Goal: Information Seeking & Learning: Learn about a topic

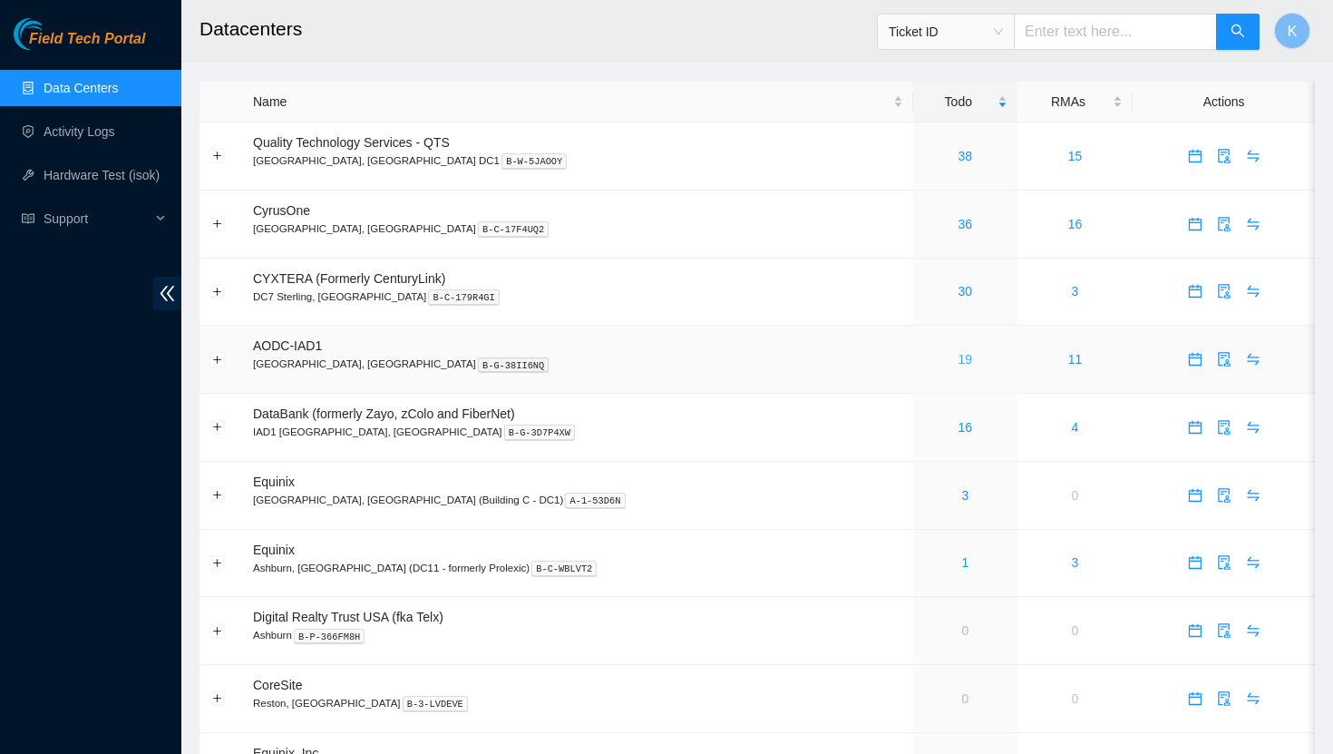
click at [959, 363] on link "19" at bounding box center [966, 359] width 15 height 15
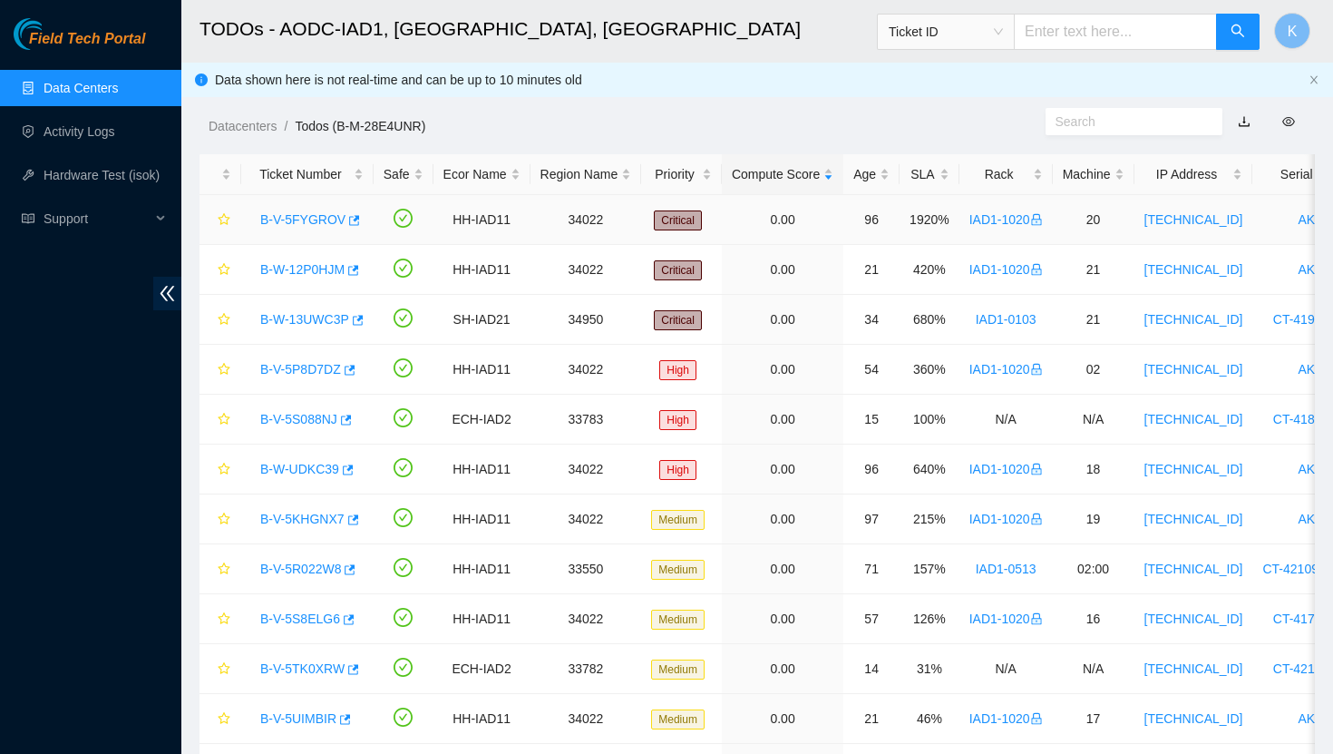
click at [305, 220] on link "B-V-5FYGROV" at bounding box center [302, 219] width 85 height 15
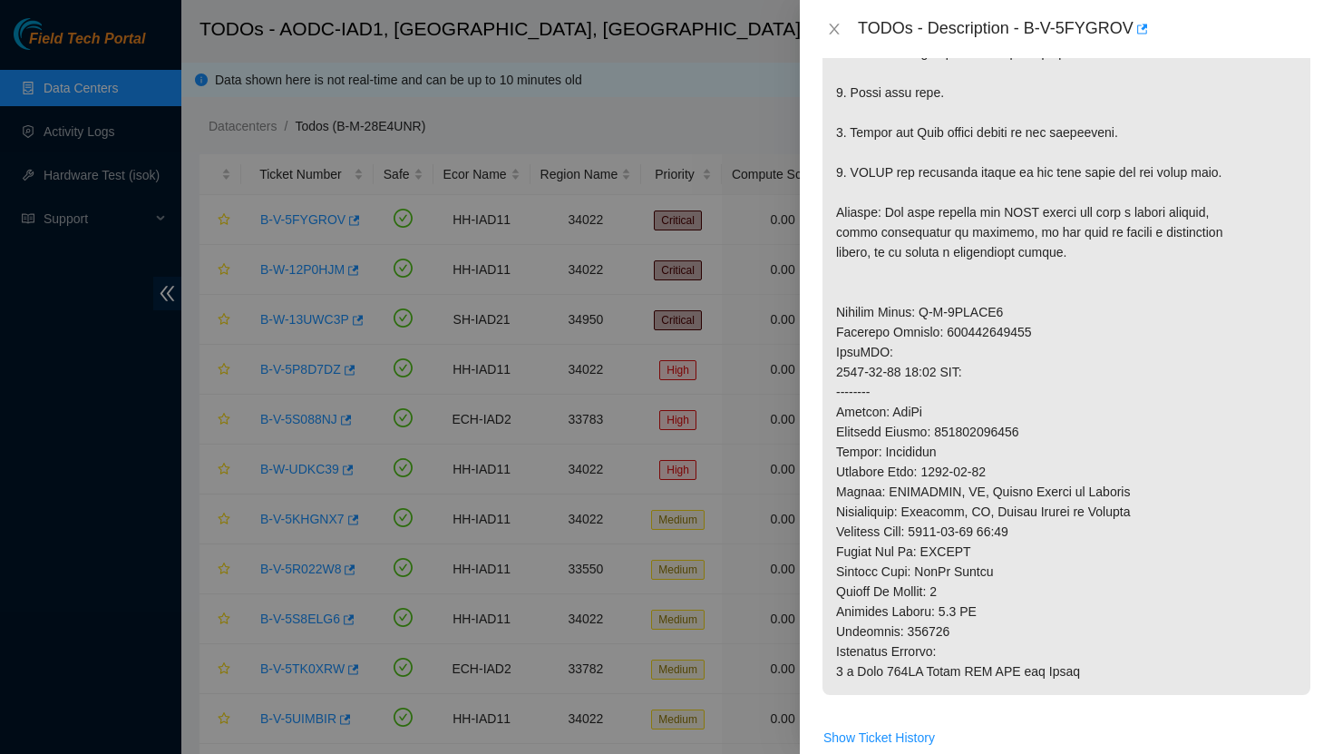
scroll to position [664, 0]
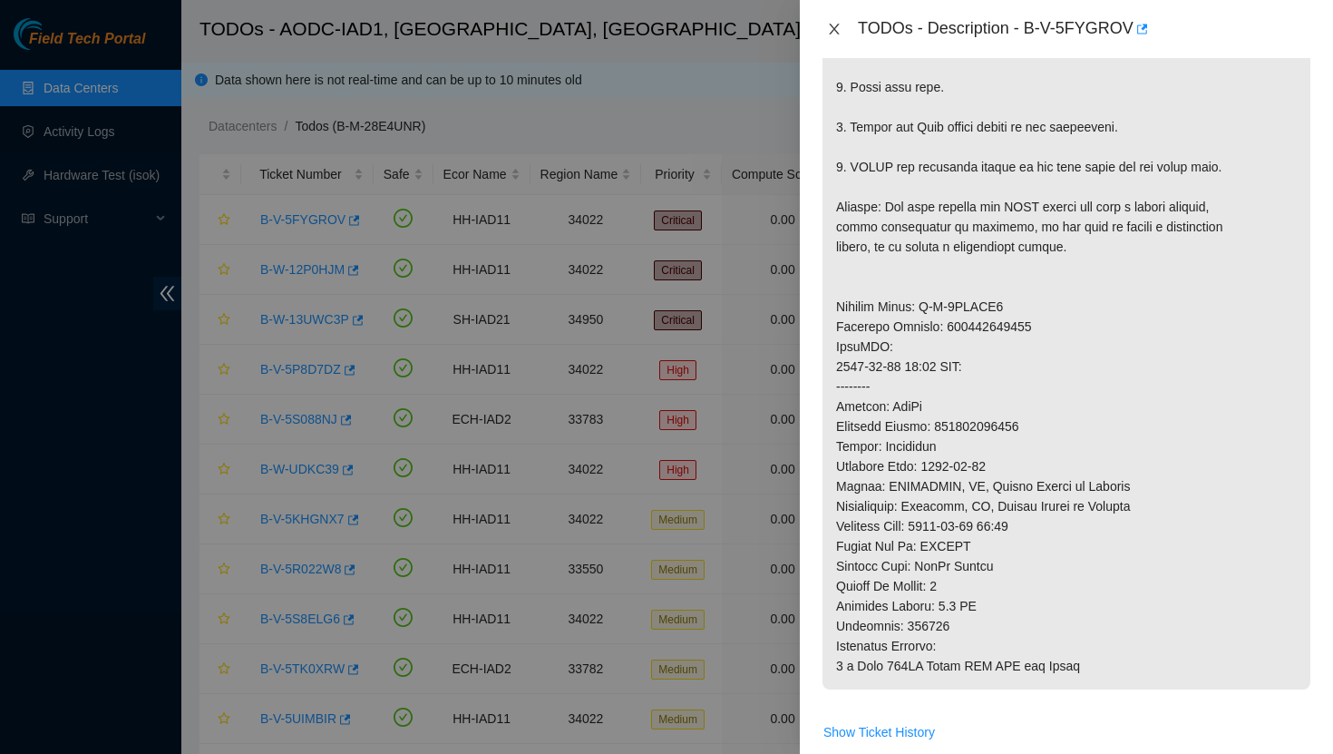
click at [833, 23] on icon "close" at bounding box center [834, 29] width 15 height 15
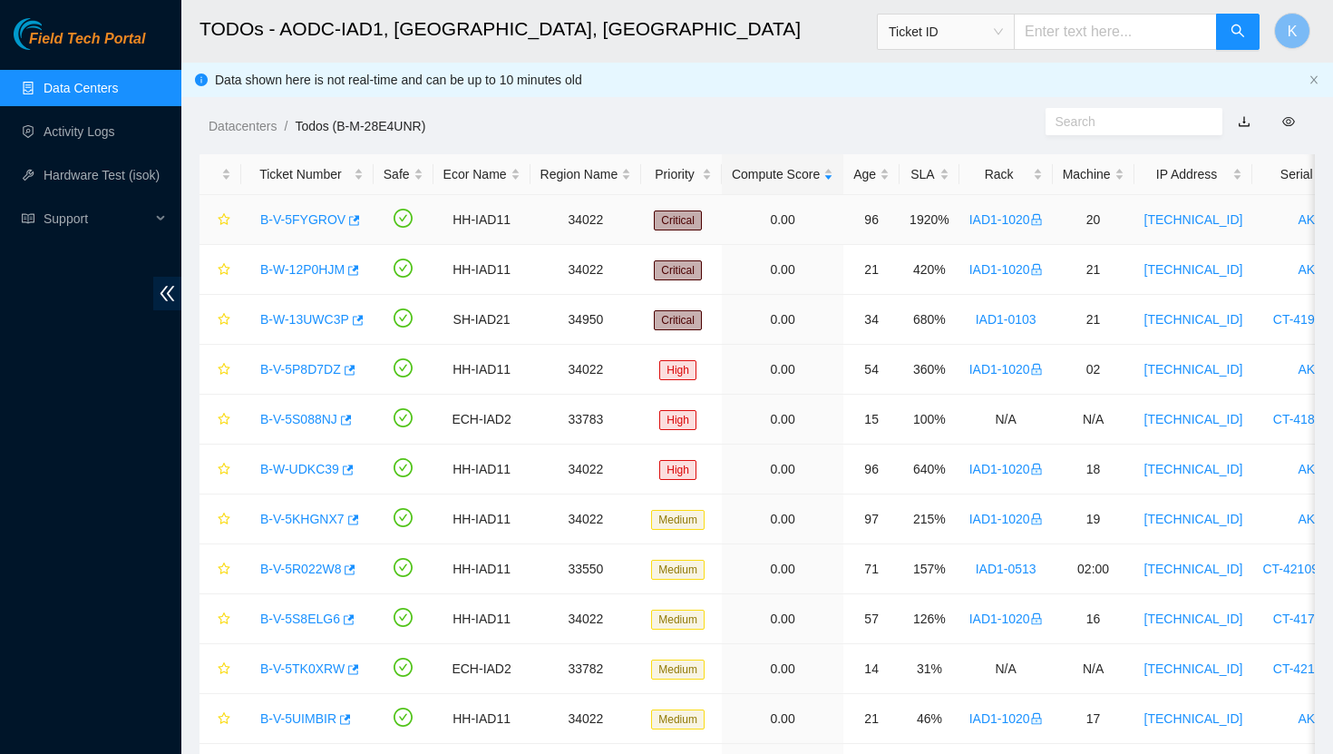
scroll to position [416, 0]
click at [299, 265] on link "B-W-12P0HJM" at bounding box center [302, 269] width 84 height 15
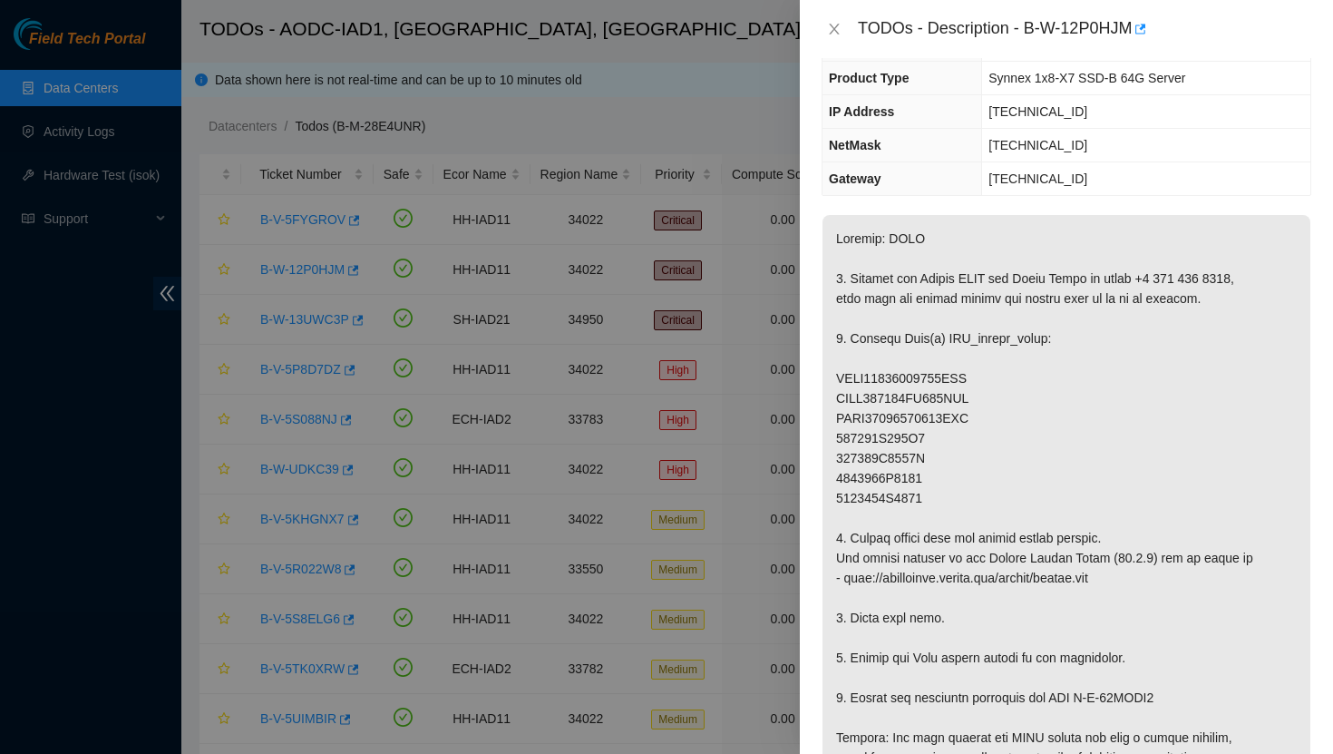
scroll to position [0, 0]
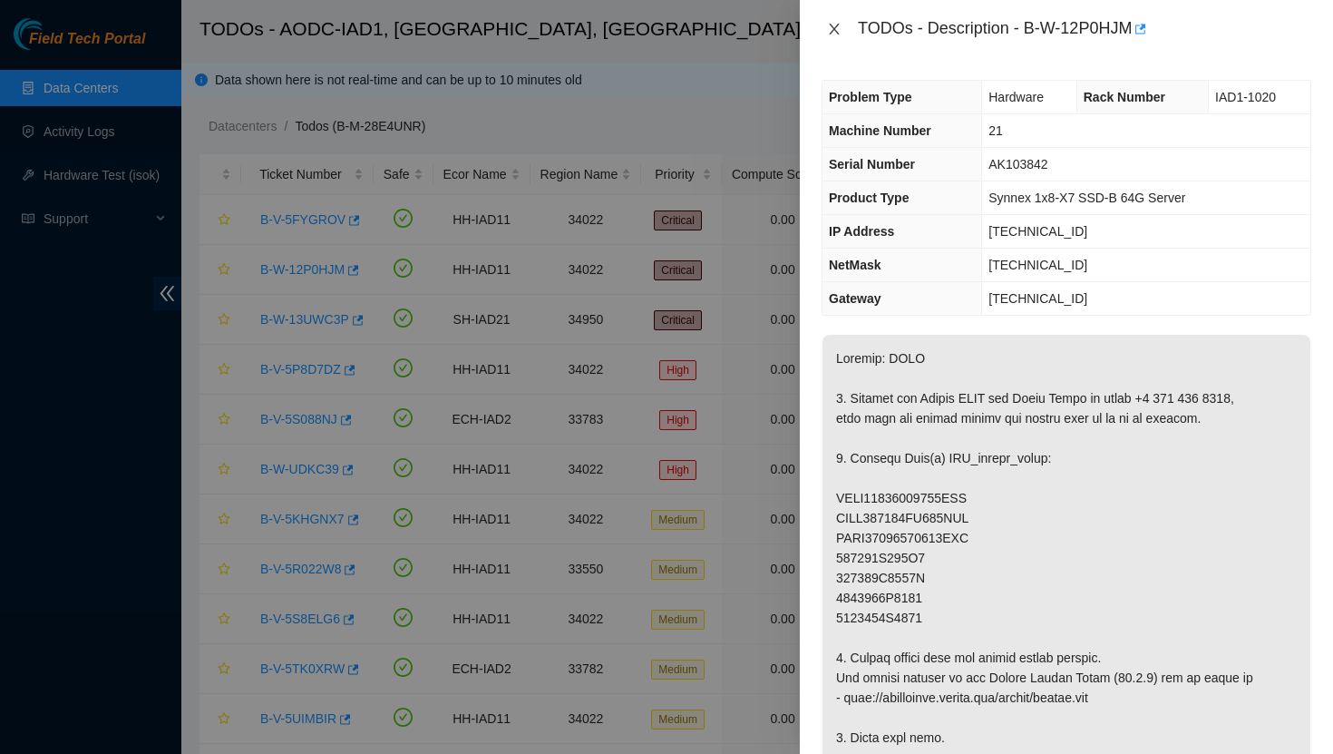
click at [836, 33] on icon "close" at bounding box center [834, 29] width 15 height 15
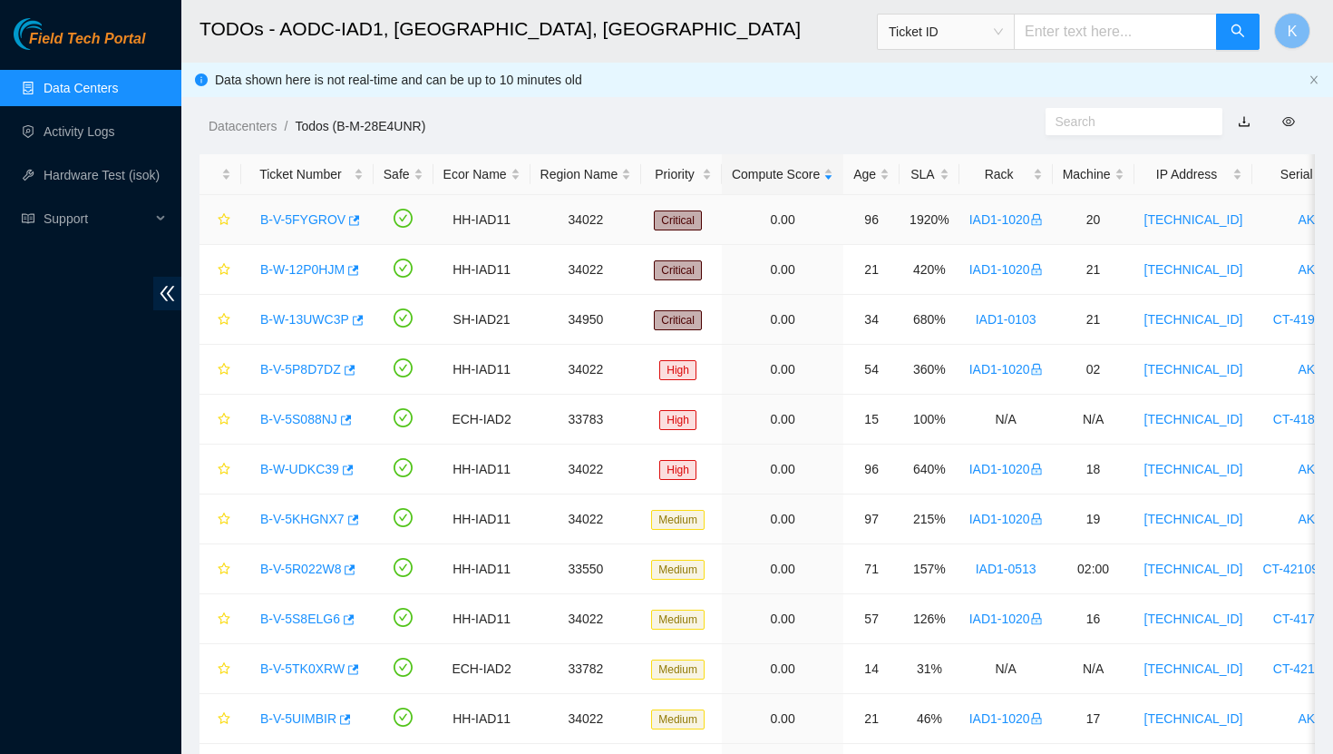
click at [317, 220] on link "B-V-5FYGROV" at bounding box center [302, 219] width 85 height 15
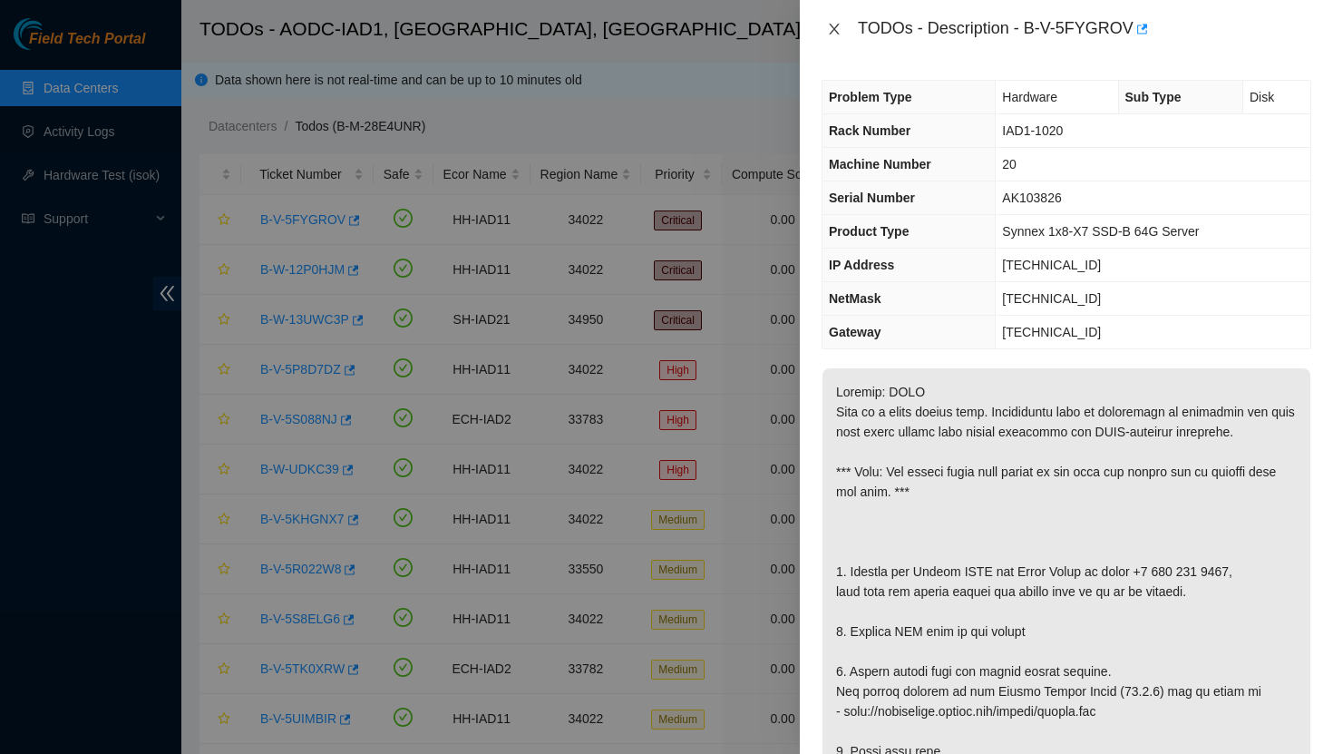
click at [832, 33] on icon "close" at bounding box center [834, 29] width 15 height 15
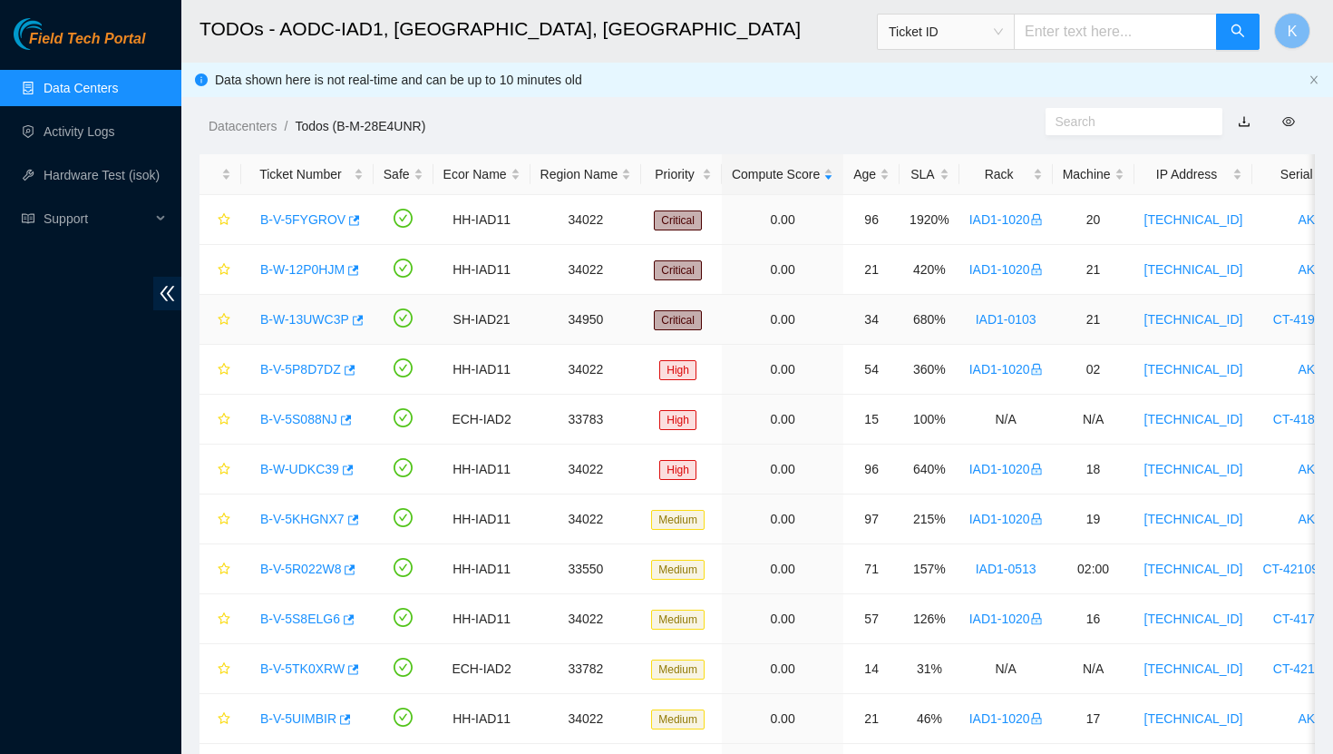
click at [299, 324] on link "B-W-13UWC3P" at bounding box center [304, 319] width 89 height 15
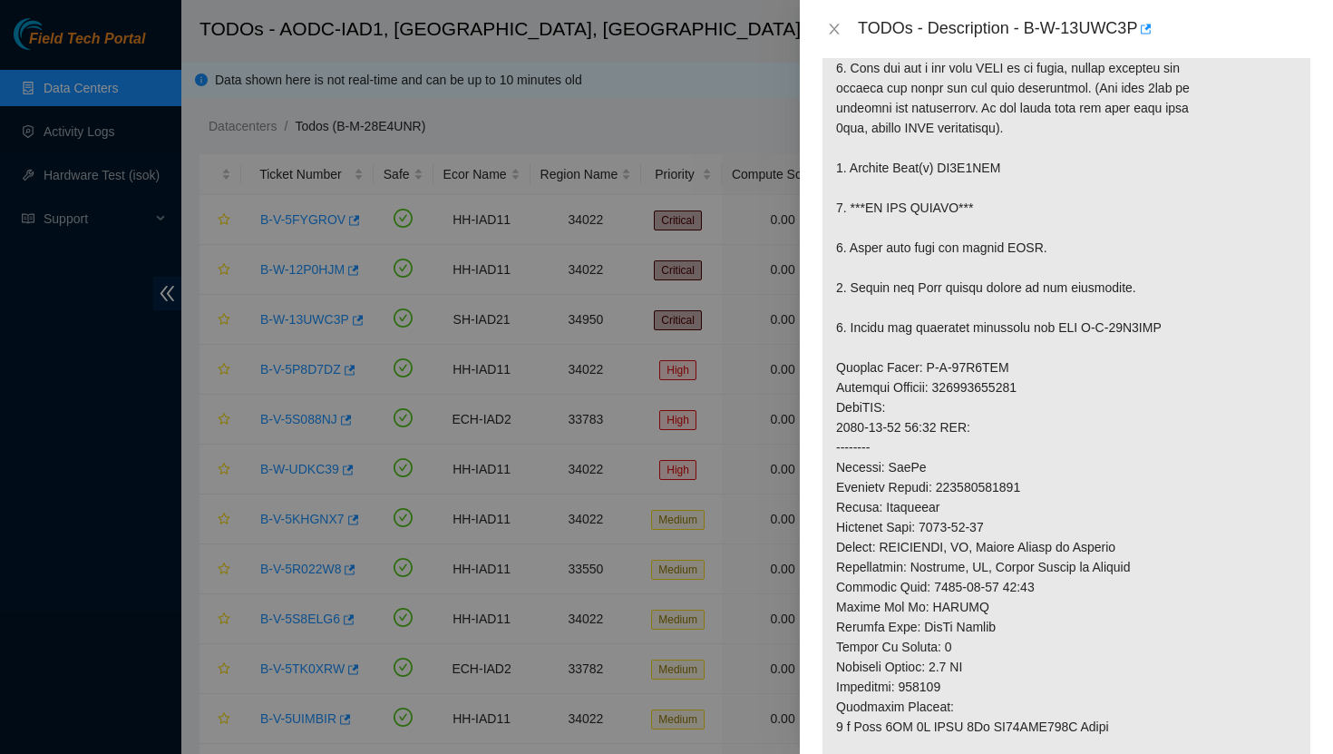
scroll to position [426, 0]
click at [837, 29] on icon "close" at bounding box center [834, 29] width 15 height 15
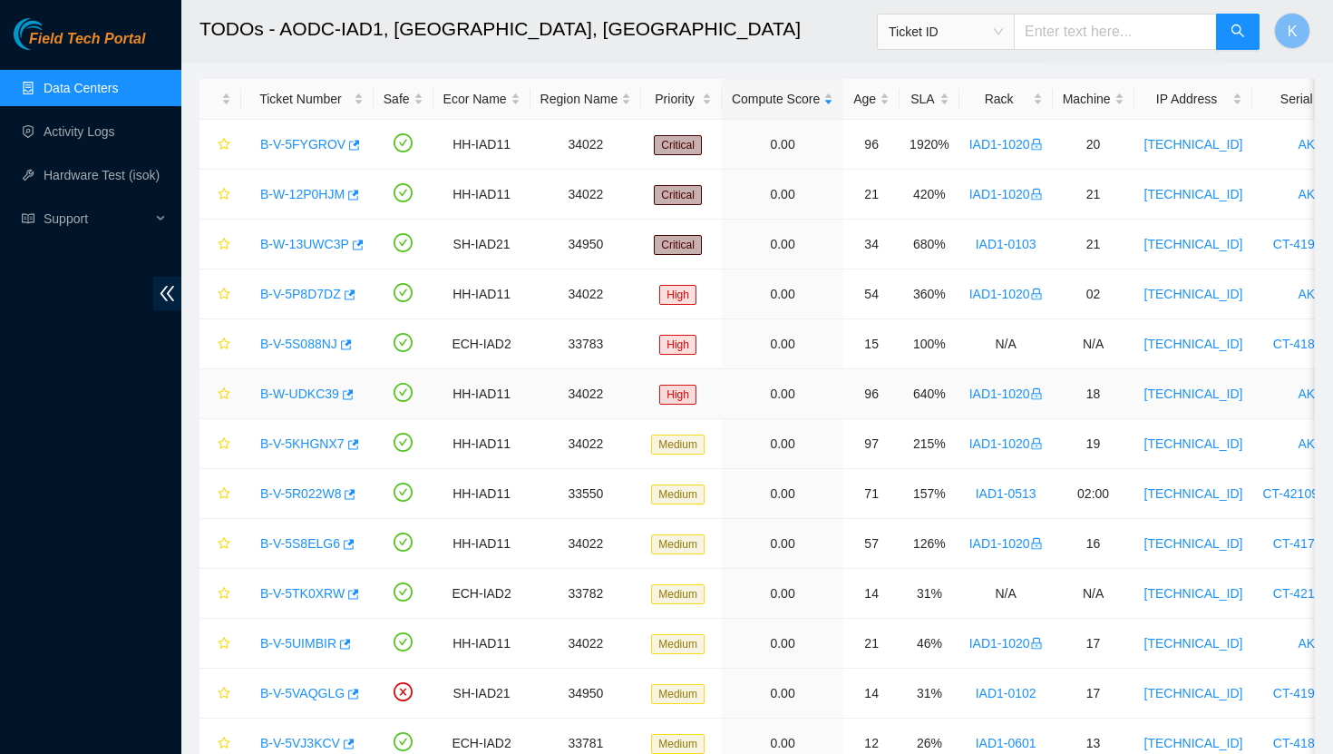
scroll to position [0, 0]
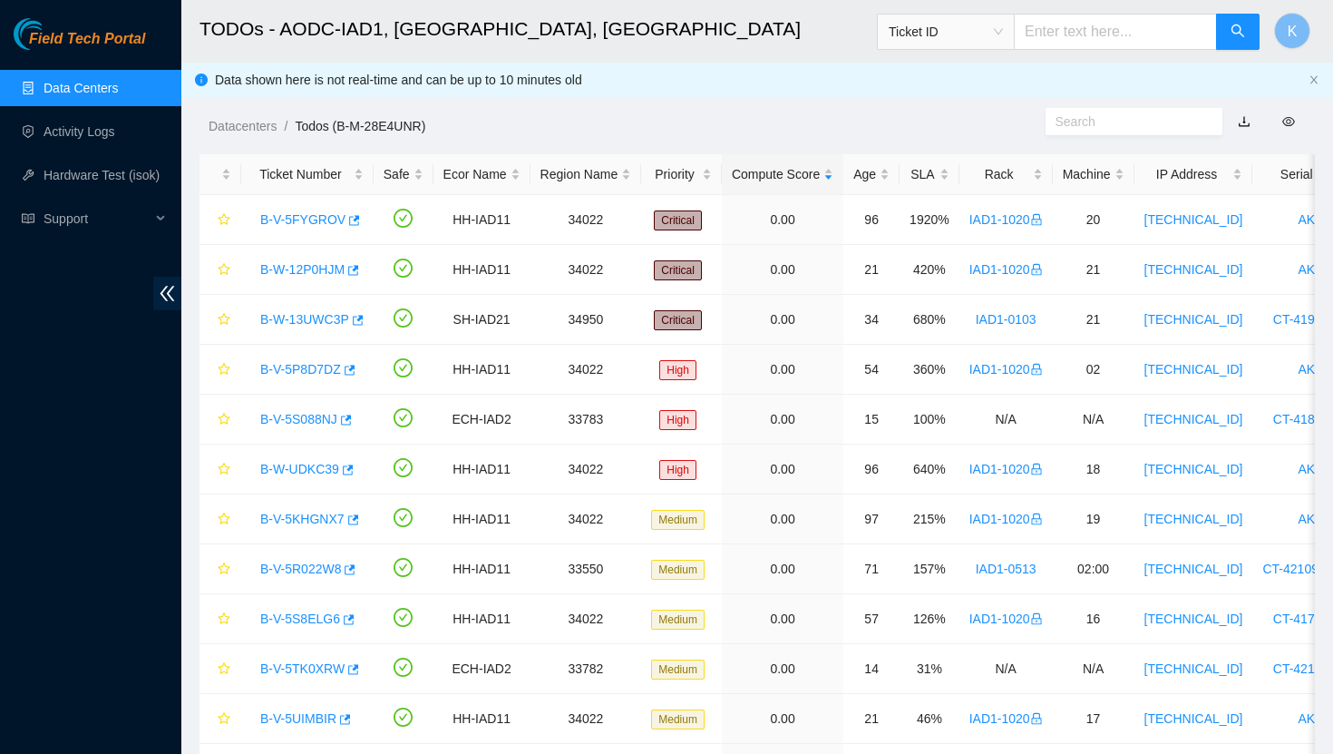
click at [83, 89] on link "Data Centers" at bounding box center [81, 88] width 74 height 15
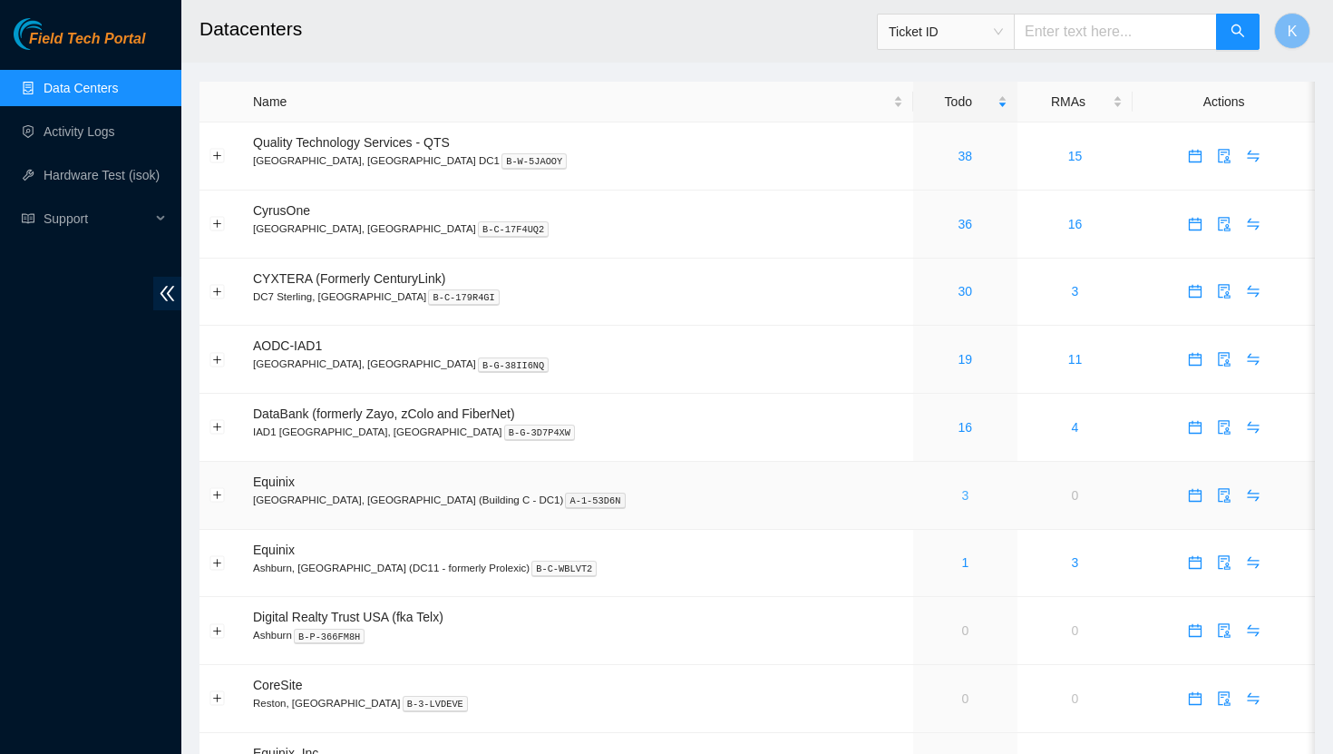
click at [961, 490] on link "3" at bounding box center [964, 495] width 7 height 15
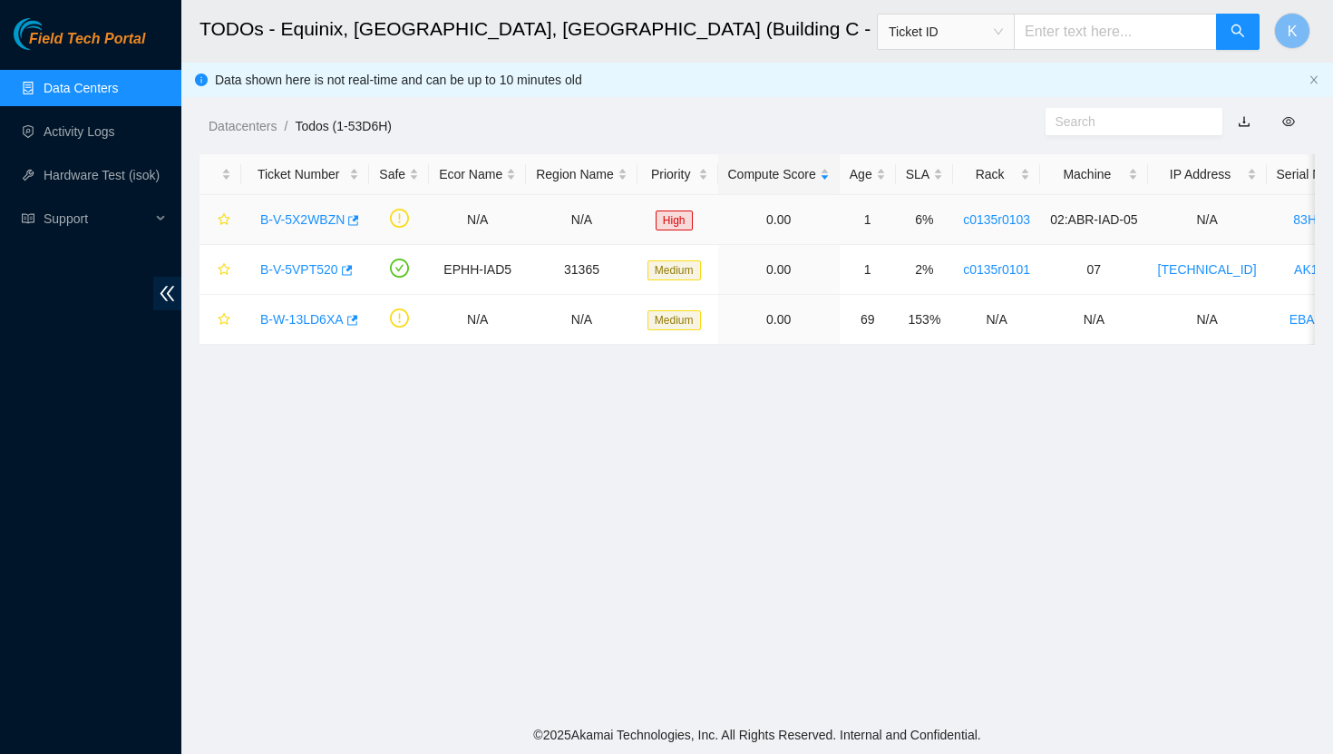
click at [286, 220] on link "B-V-5X2WBZN" at bounding box center [302, 219] width 84 height 15
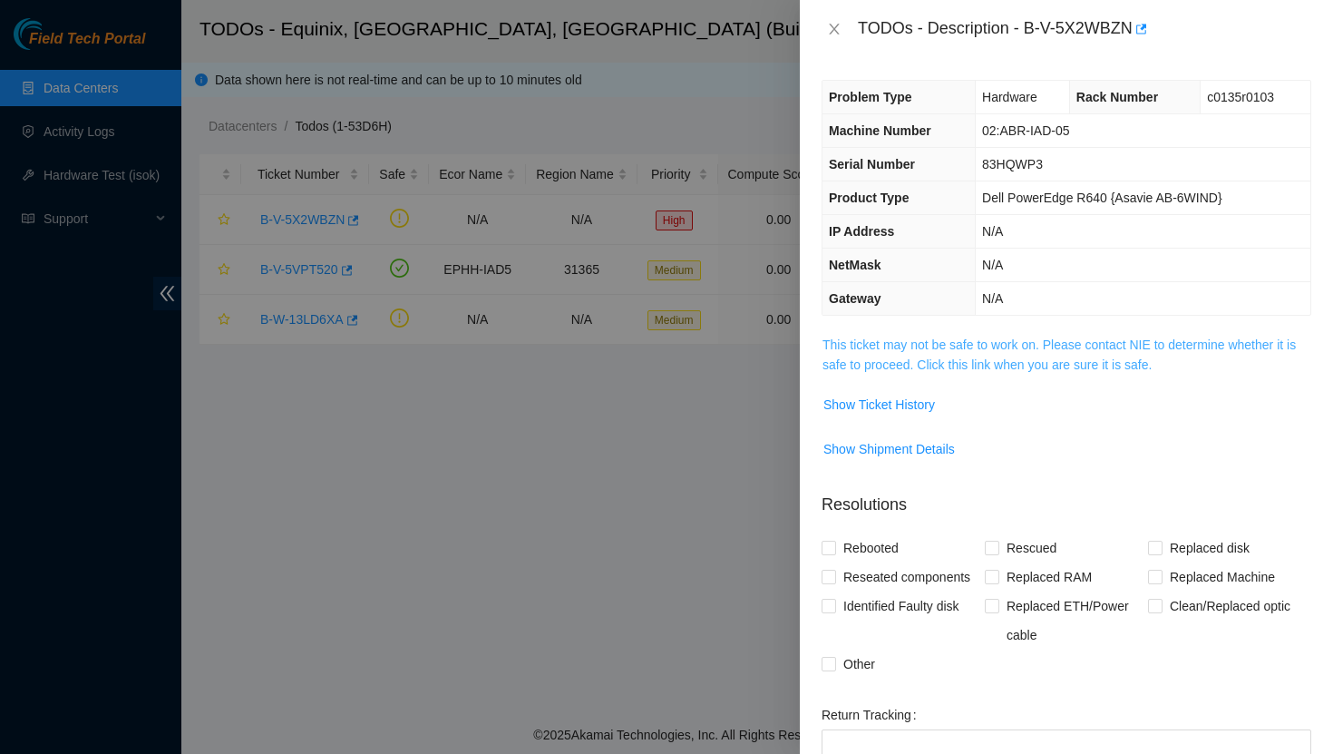
click at [882, 340] on link "This ticket may not be safe to work on. Please contact NIE to determine whether…" at bounding box center [1059, 354] width 473 height 34
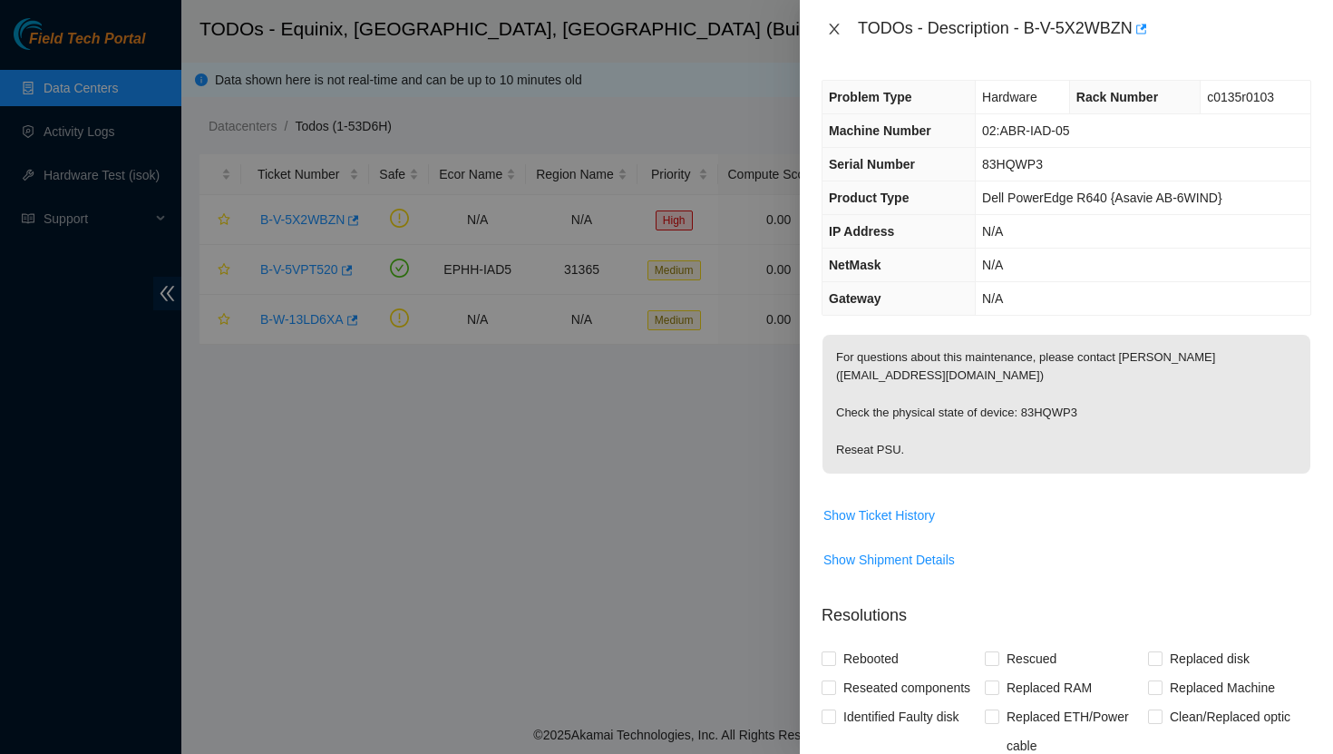
click at [833, 26] on icon "close" at bounding box center [834, 29] width 10 height 11
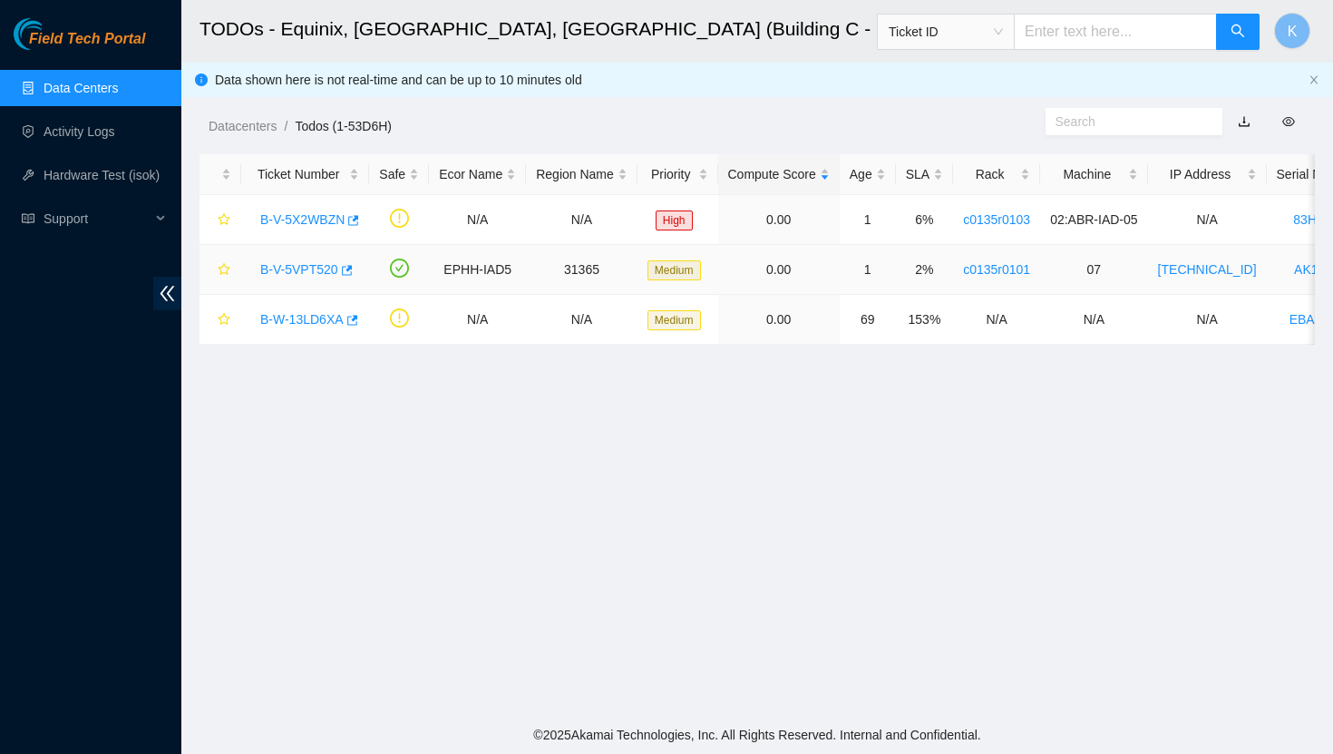
click at [321, 264] on link "B-V-5VPT520" at bounding box center [299, 269] width 78 height 15
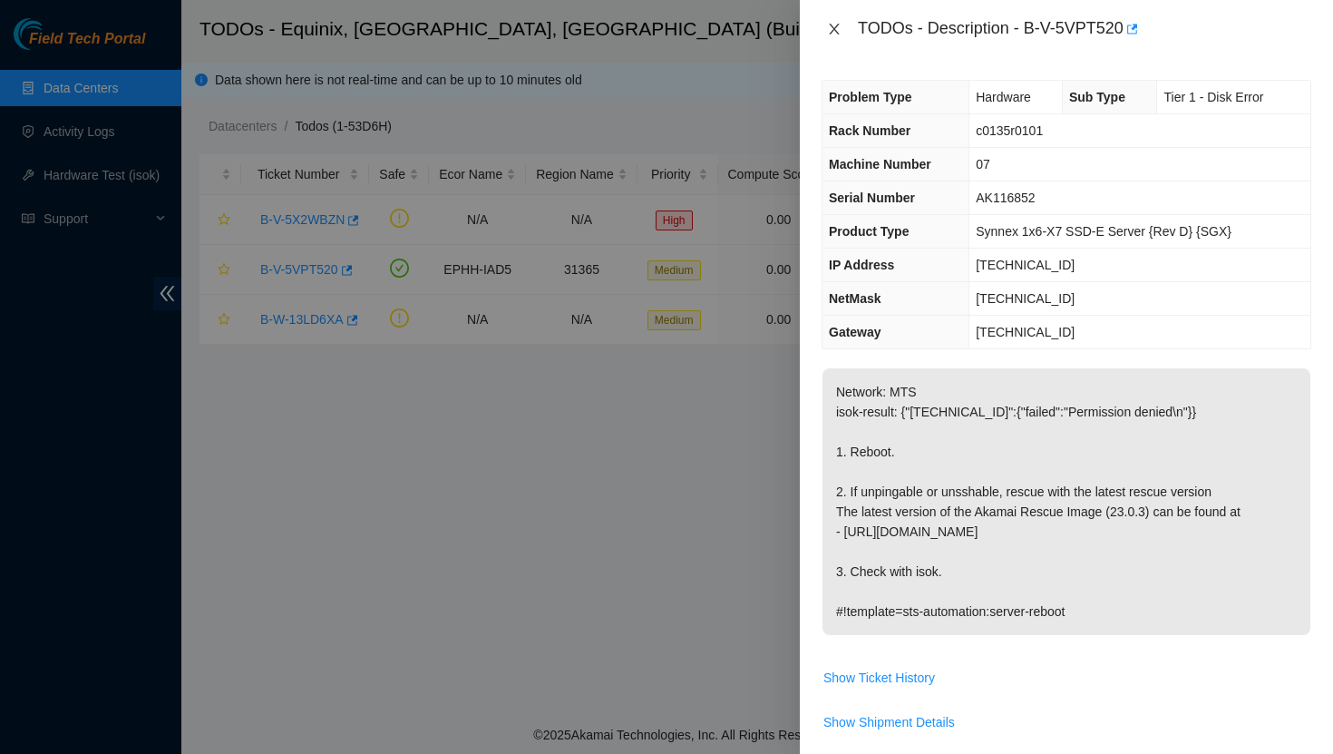
click at [827, 30] on icon "close" at bounding box center [834, 29] width 15 height 15
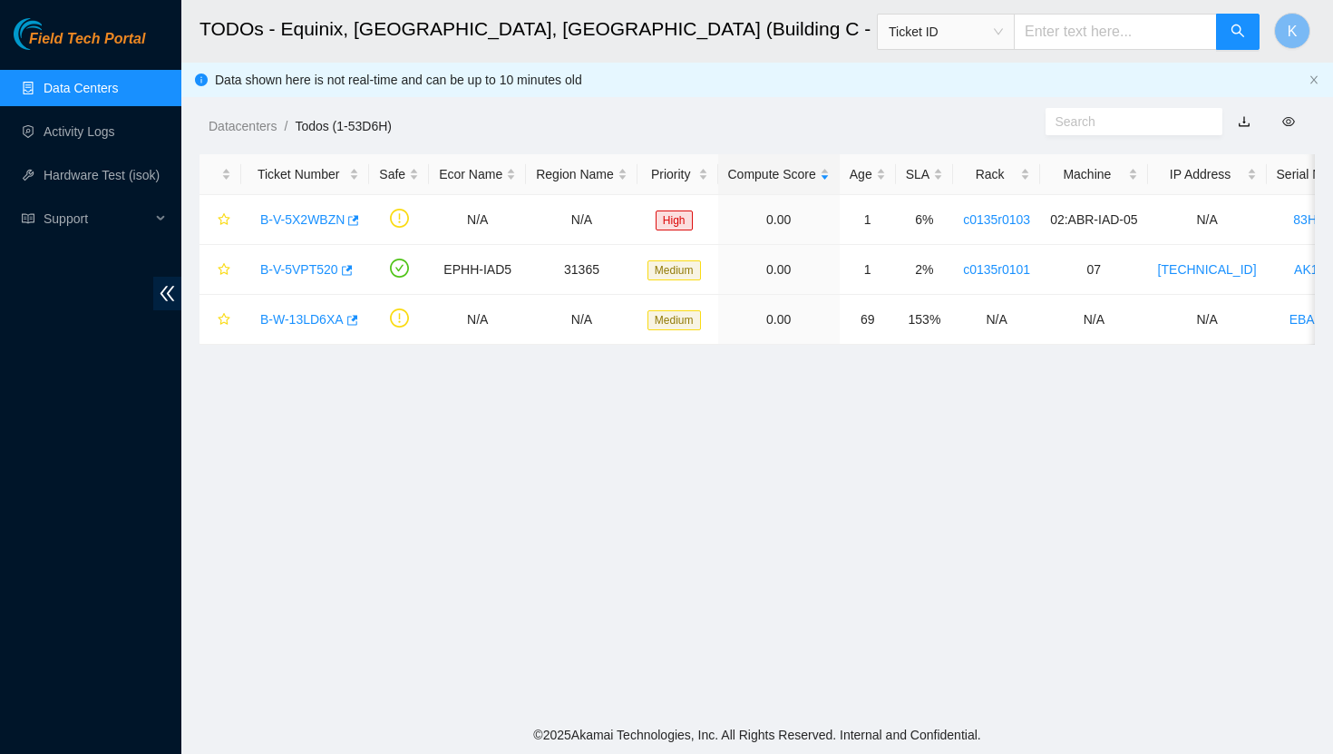
click at [86, 94] on link "Data Centers" at bounding box center [81, 88] width 74 height 15
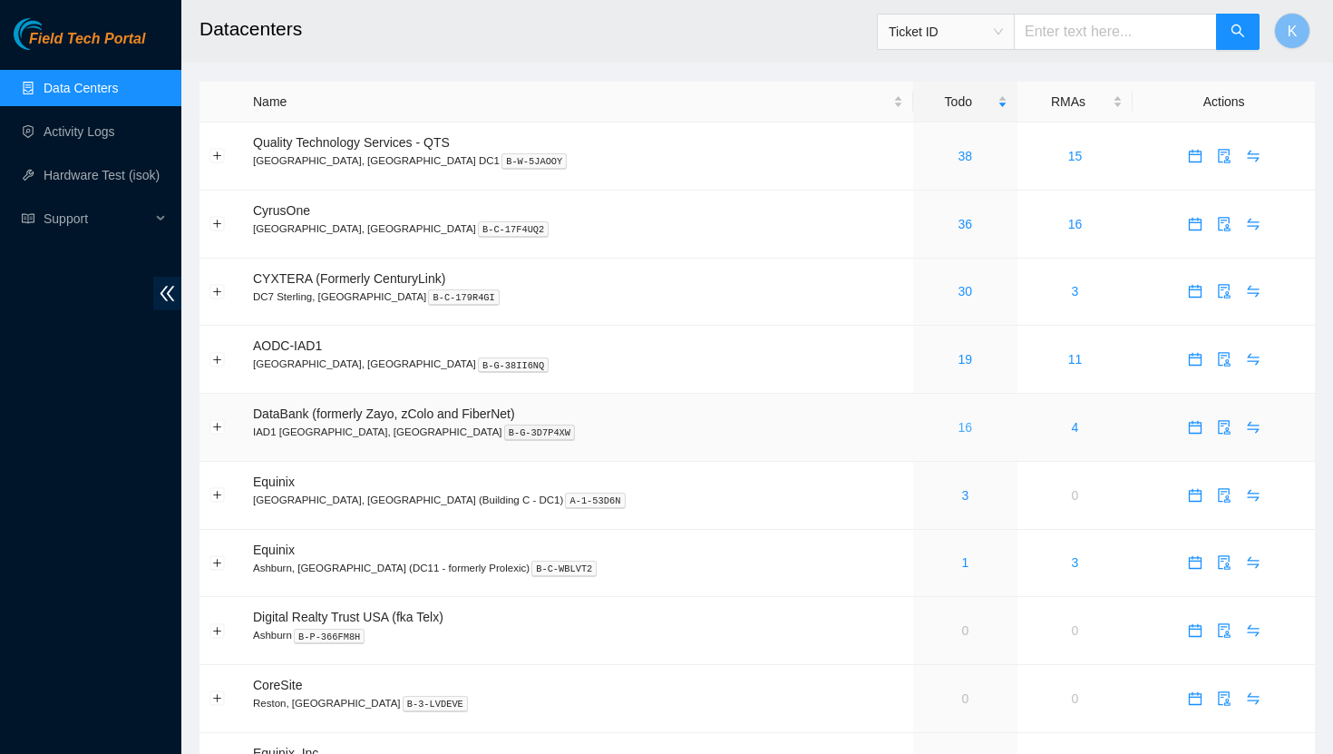
click at [959, 430] on link "16" at bounding box center [966, 427] width 15 height 15
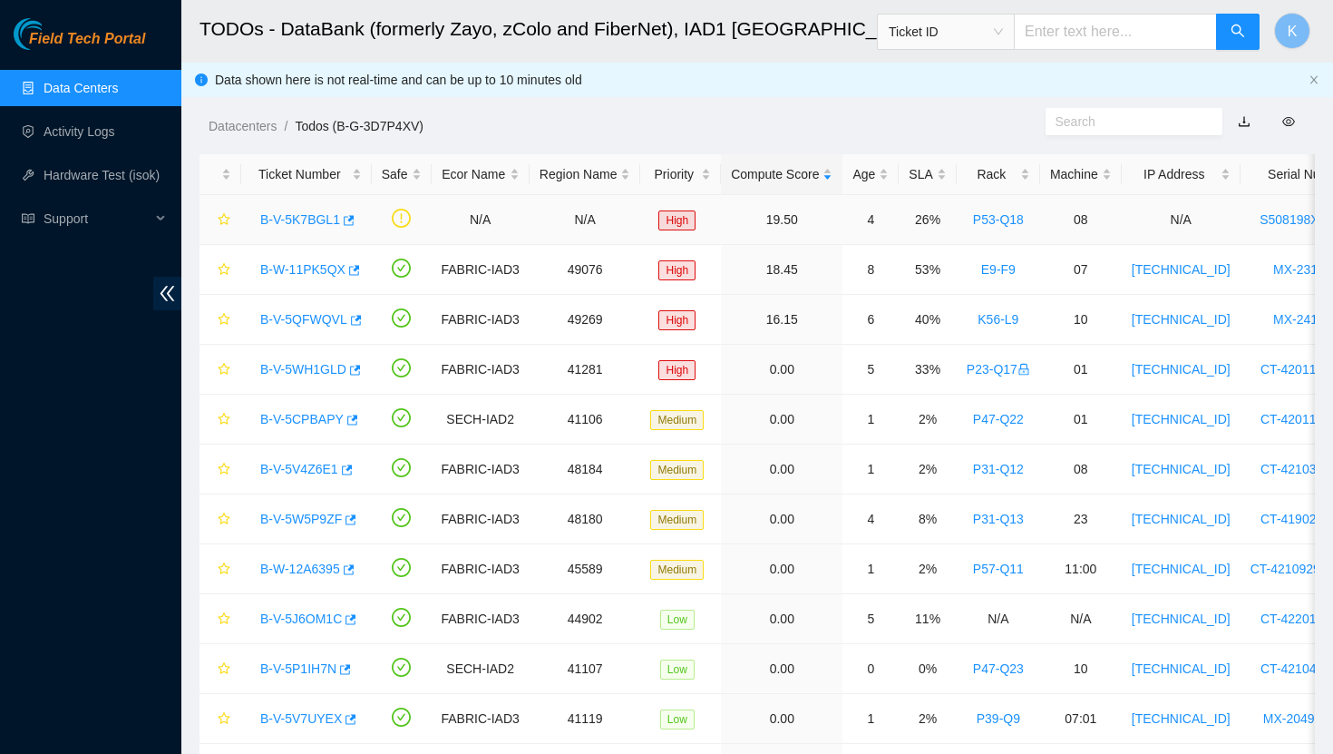
click at [304, 219] on link "B-V-5K7BGL1" at bounding box center [300, 219] width 80 height 15
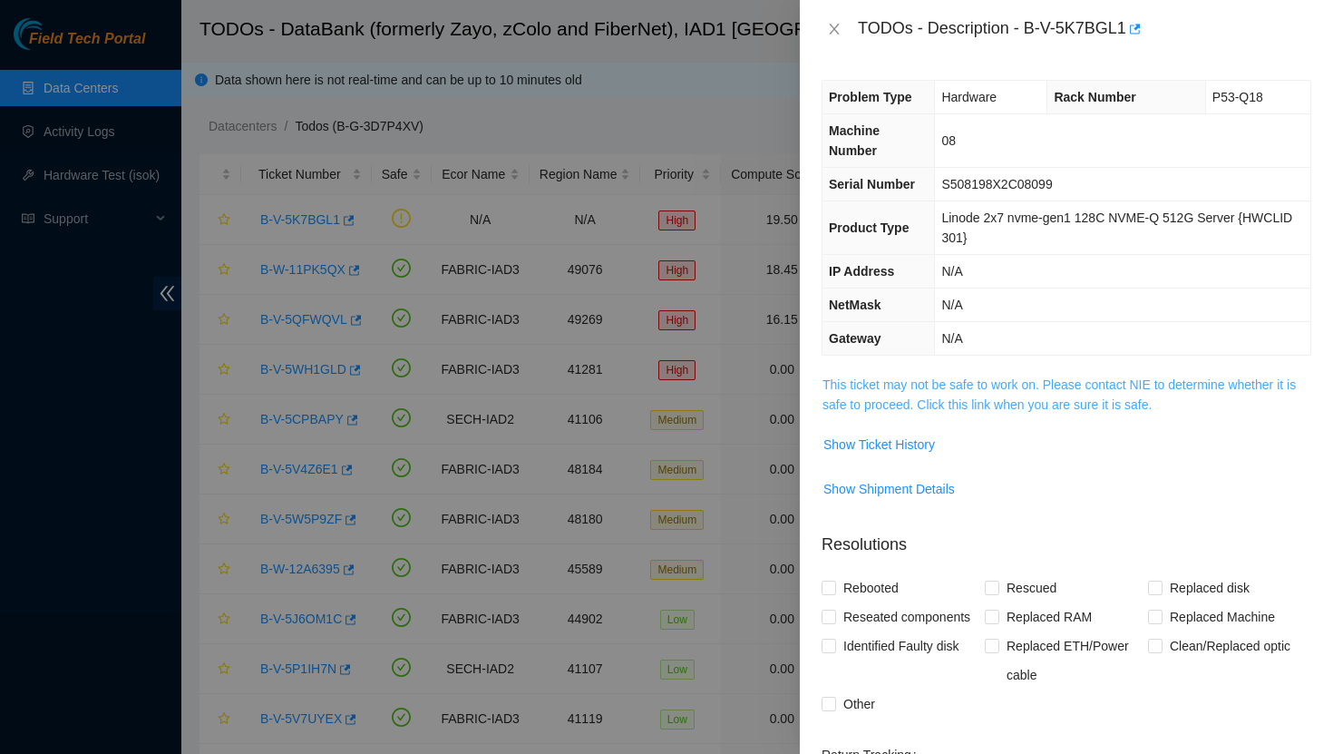
click at [855, 384] on link "This ticket may not be safe to work on. Please contact NIE to determine whether…" at bounding box center [1059, 394] width 473 height 34
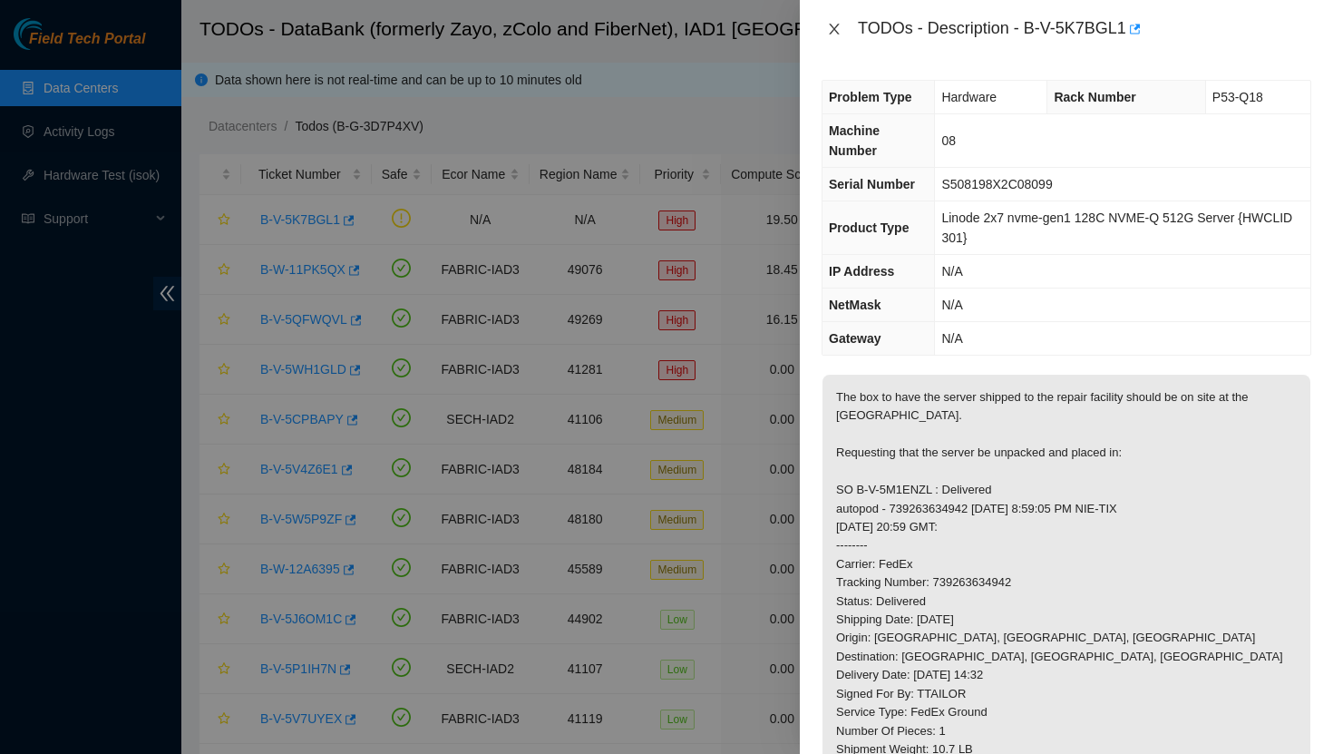
click at [834, 35] on icon "close" at bounding box center [834, 29] width 15 height 15
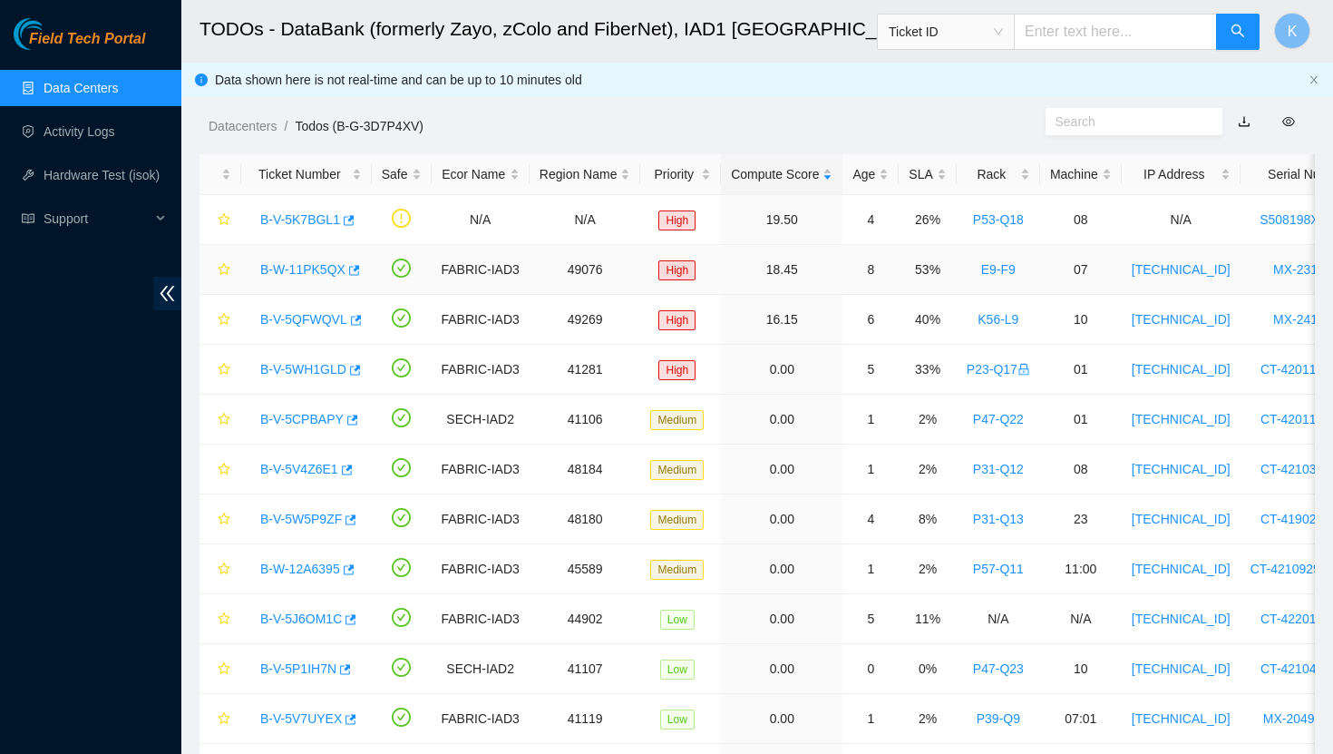
click at [307, 268] on link "B-W-11PK5QX" at bounding box center [302, 269] width 85 height 15
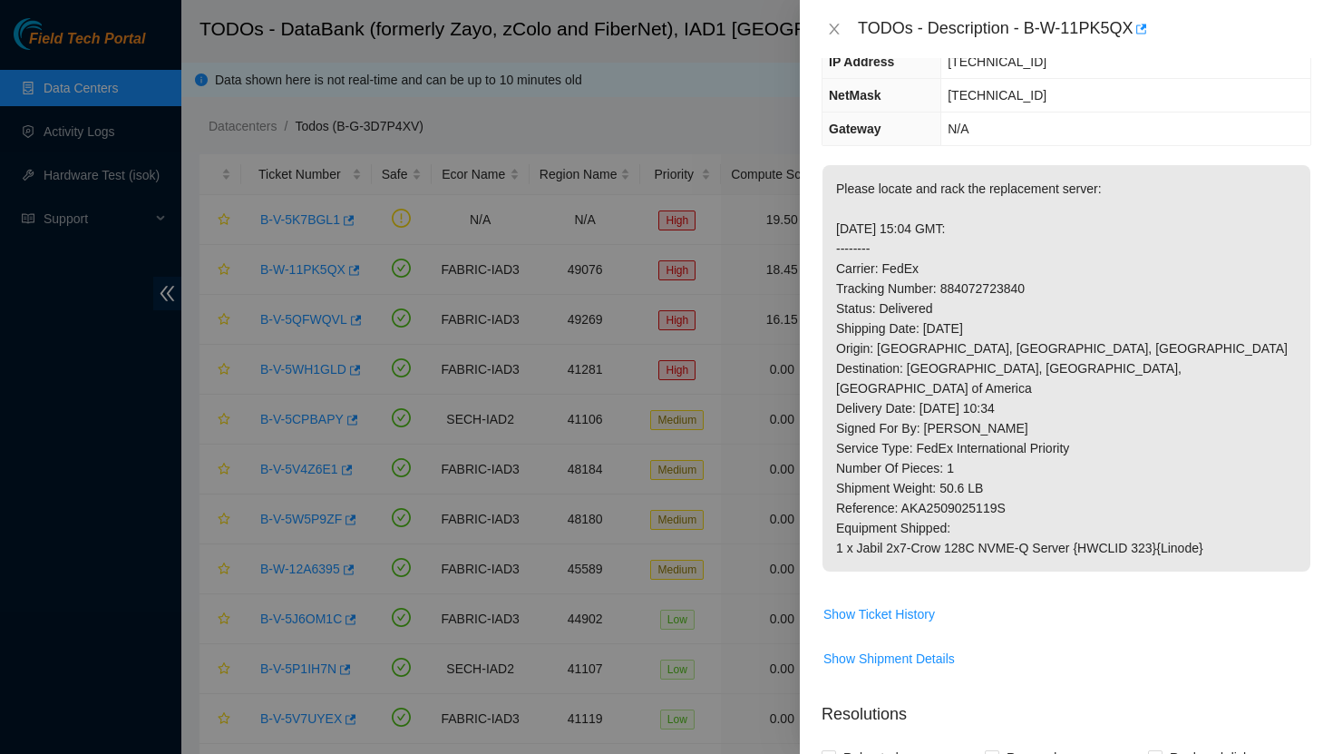
scroll to position [175, 0]
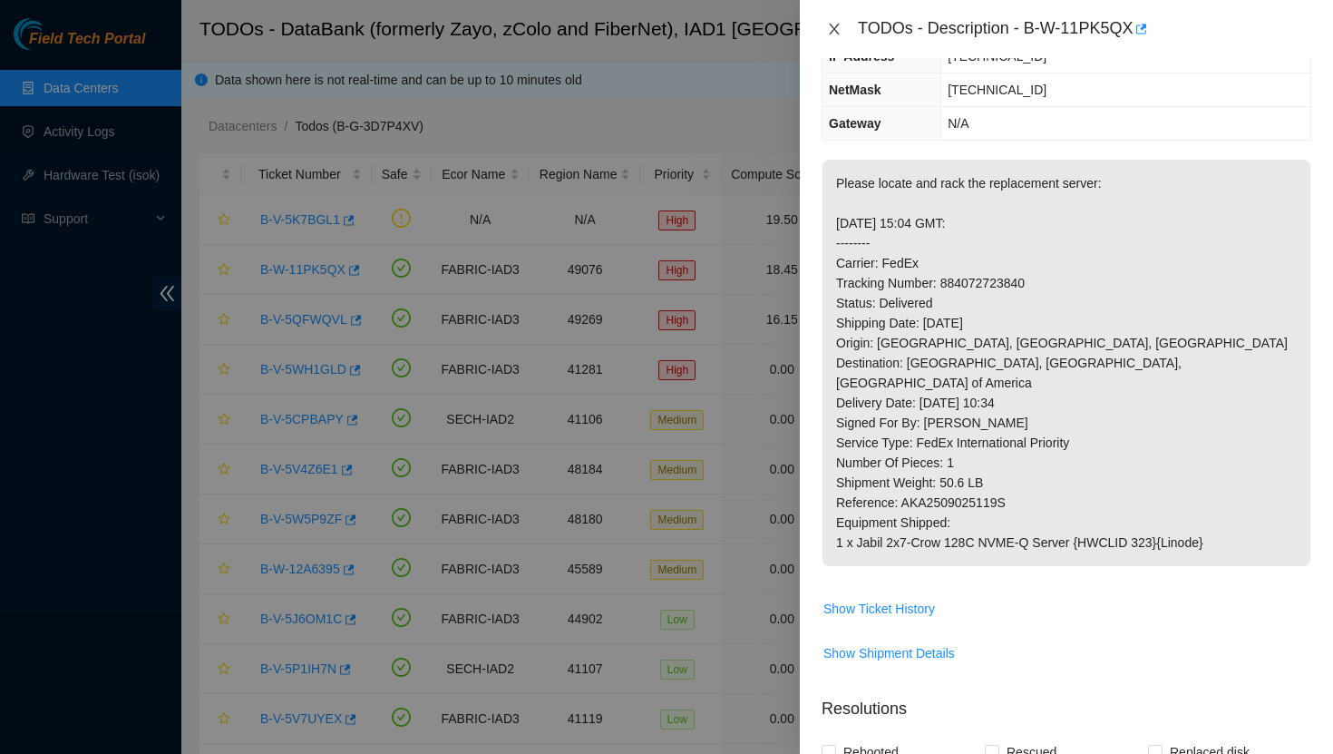
click at [831, 35] on icon "close" at bounding box center [834, 29] width 15 height 15
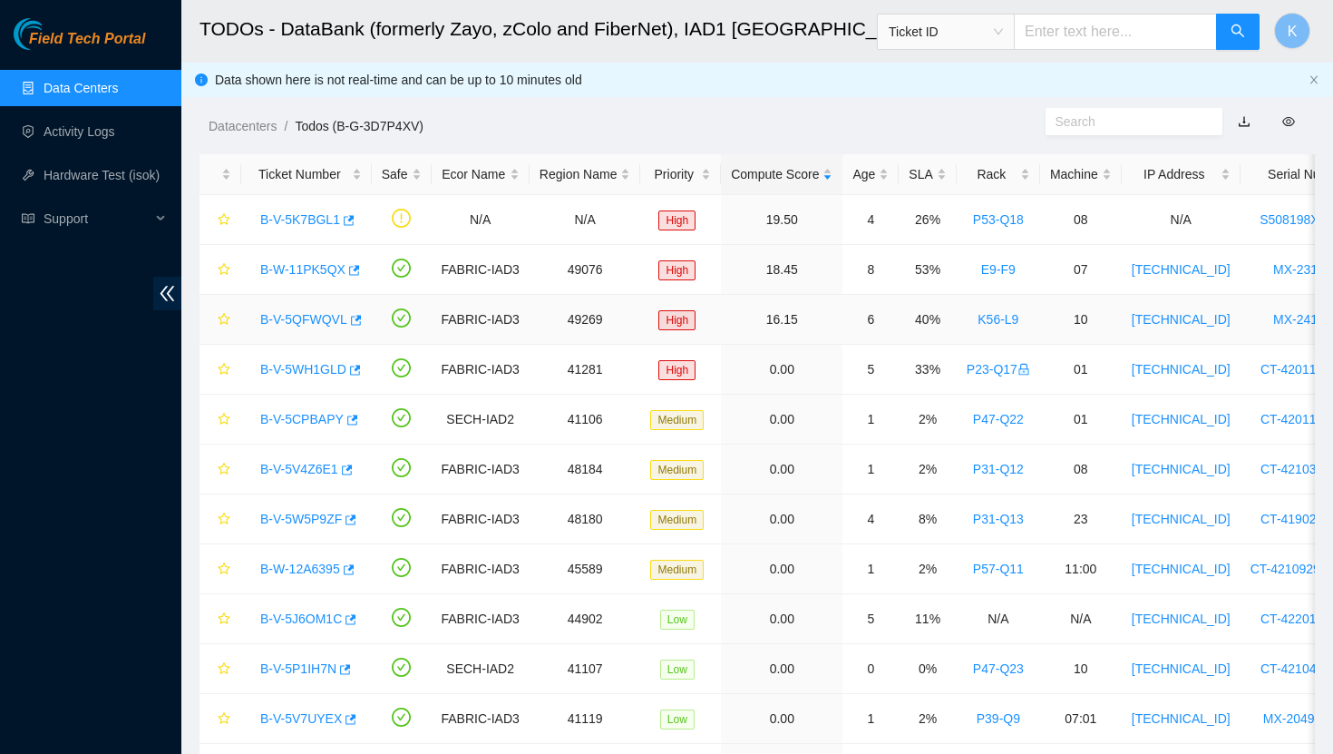
click at [298, 324] on link "B-V-5QFWQVL" at bounding box center [303, 319] width 87 height 15
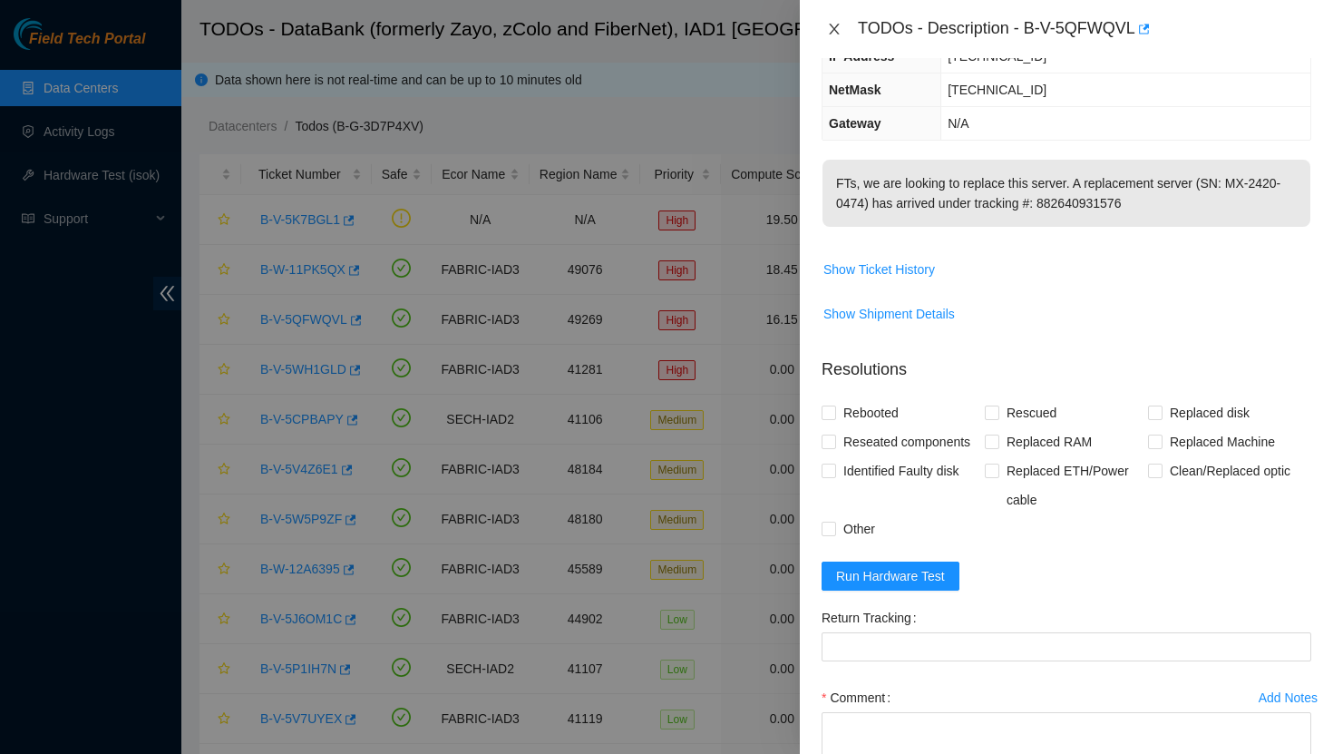
click at [839, 31] on icon "close" at bounding box center [834, 29] width 15 height 15
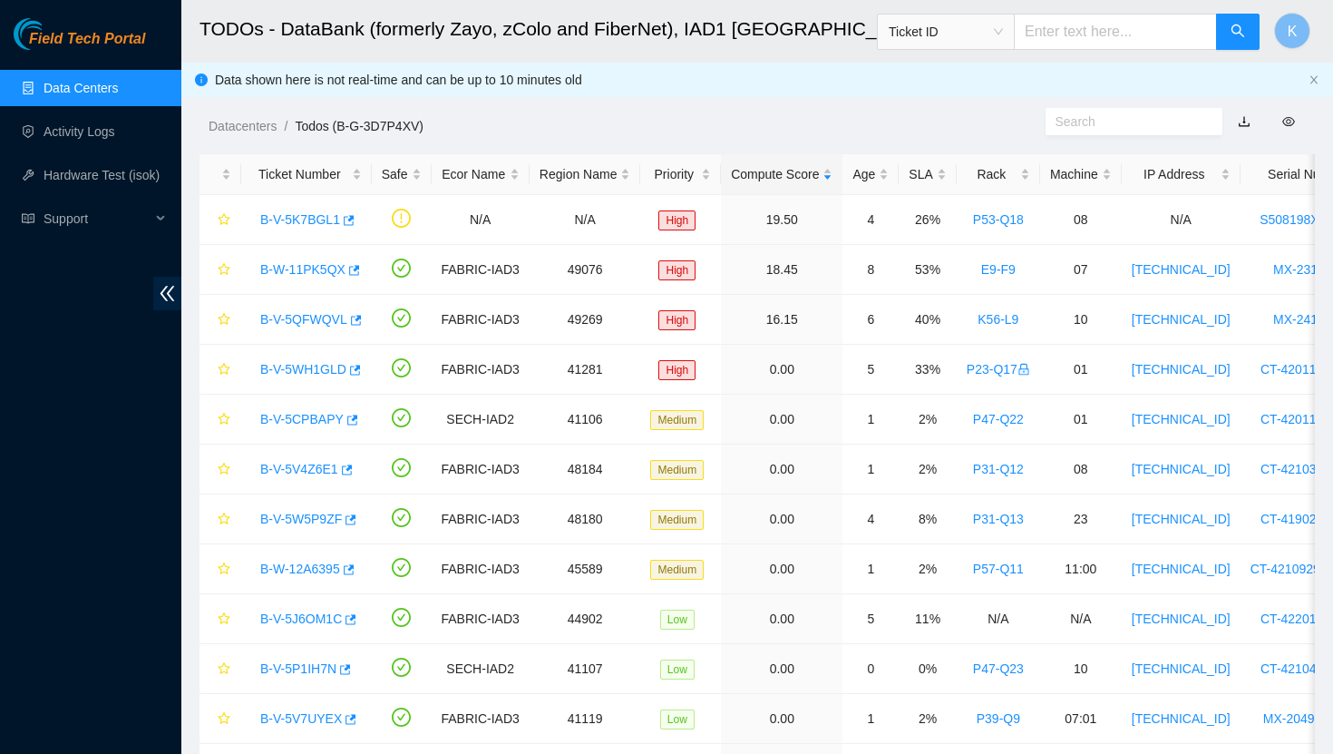
scroll to position [205, 0]
click at [327, 321] on link "B-V-5QFWQVL" at bounding box center [303, 319] width 87 height 15
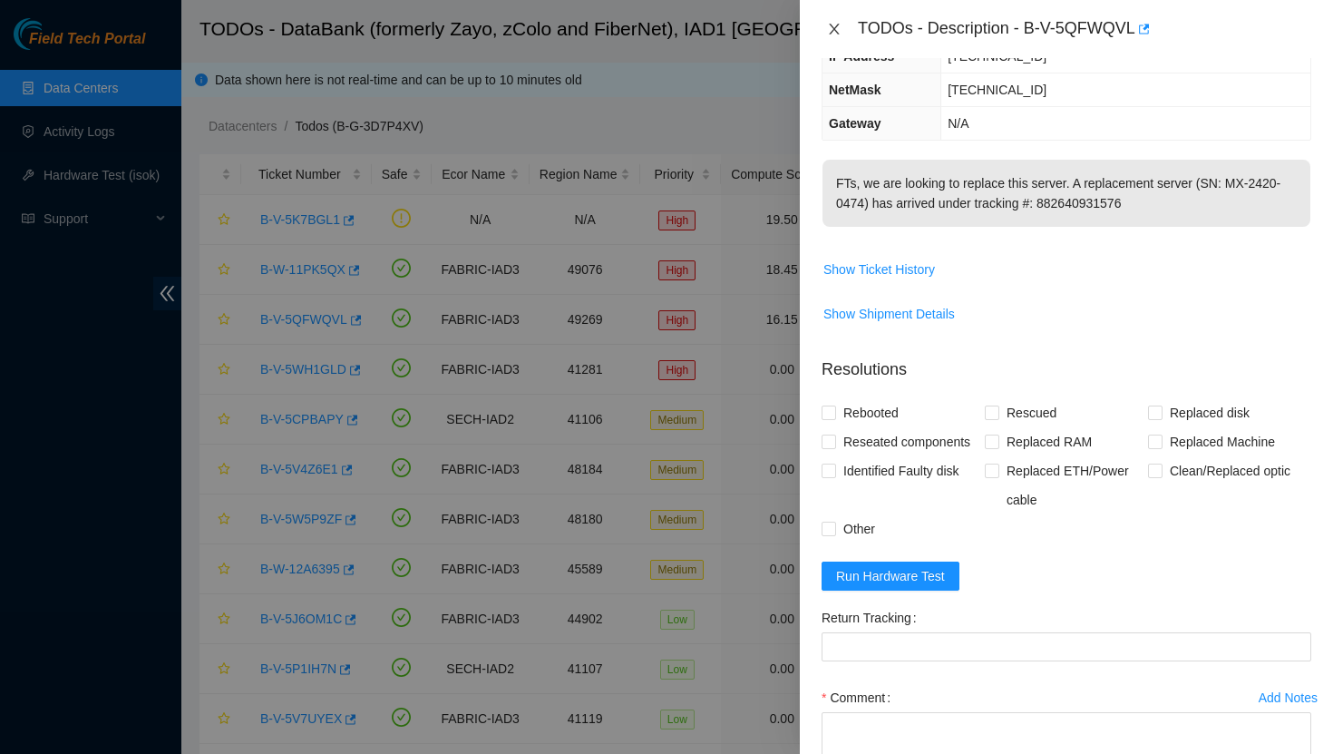
click at [836, 25] on icon "close" at bounding box center [834, 29] width 10 height 11
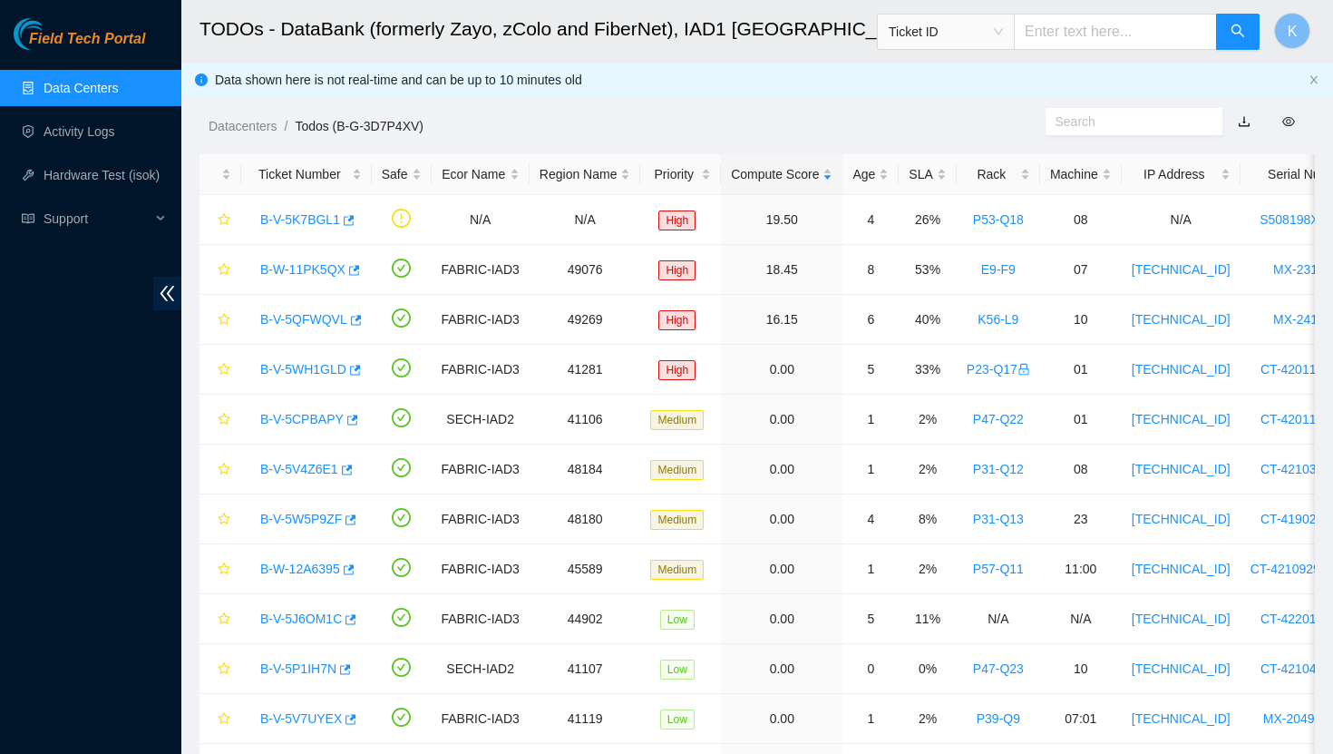
scroll to position [205, 0]
click at [105, 87] on link "Data Centers" at bounding box center [81, 88] width 74 height 15
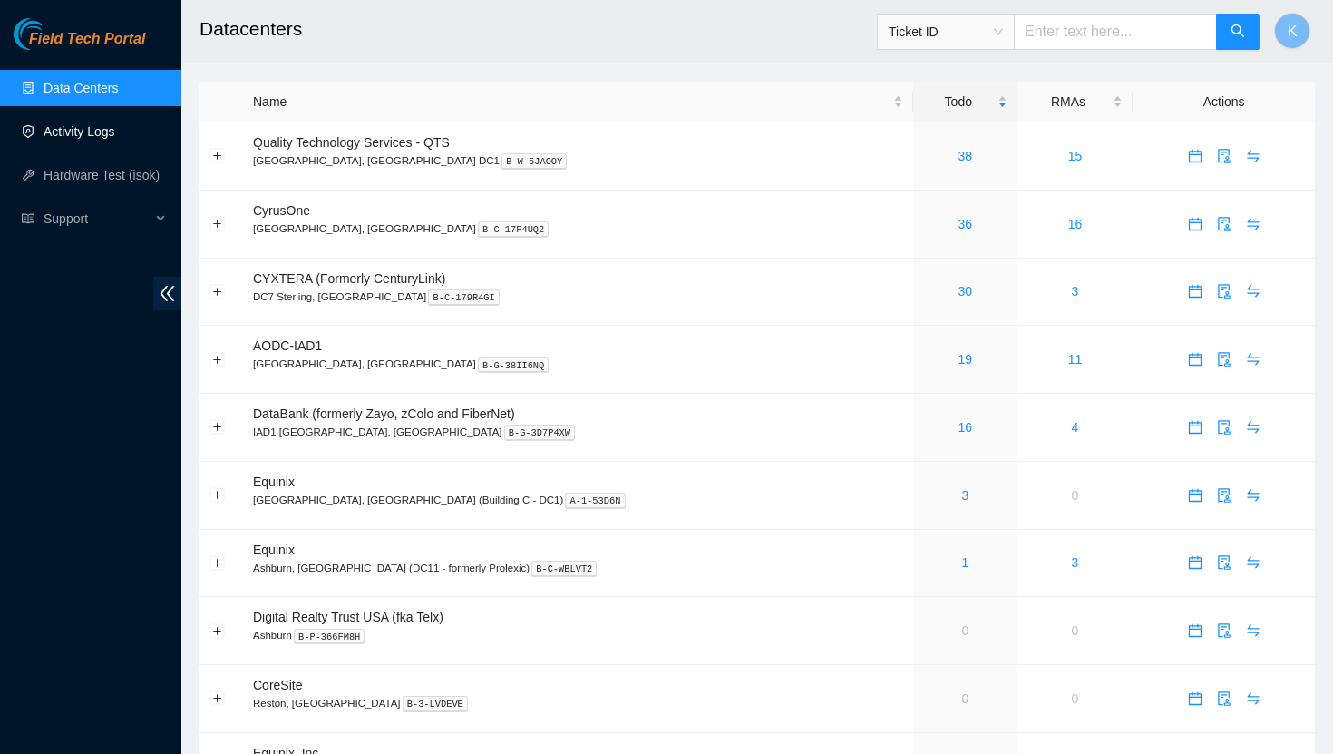
click at [98, 138] on link "Activity Logs" at bounding box center [80, 131] width 72 height 15
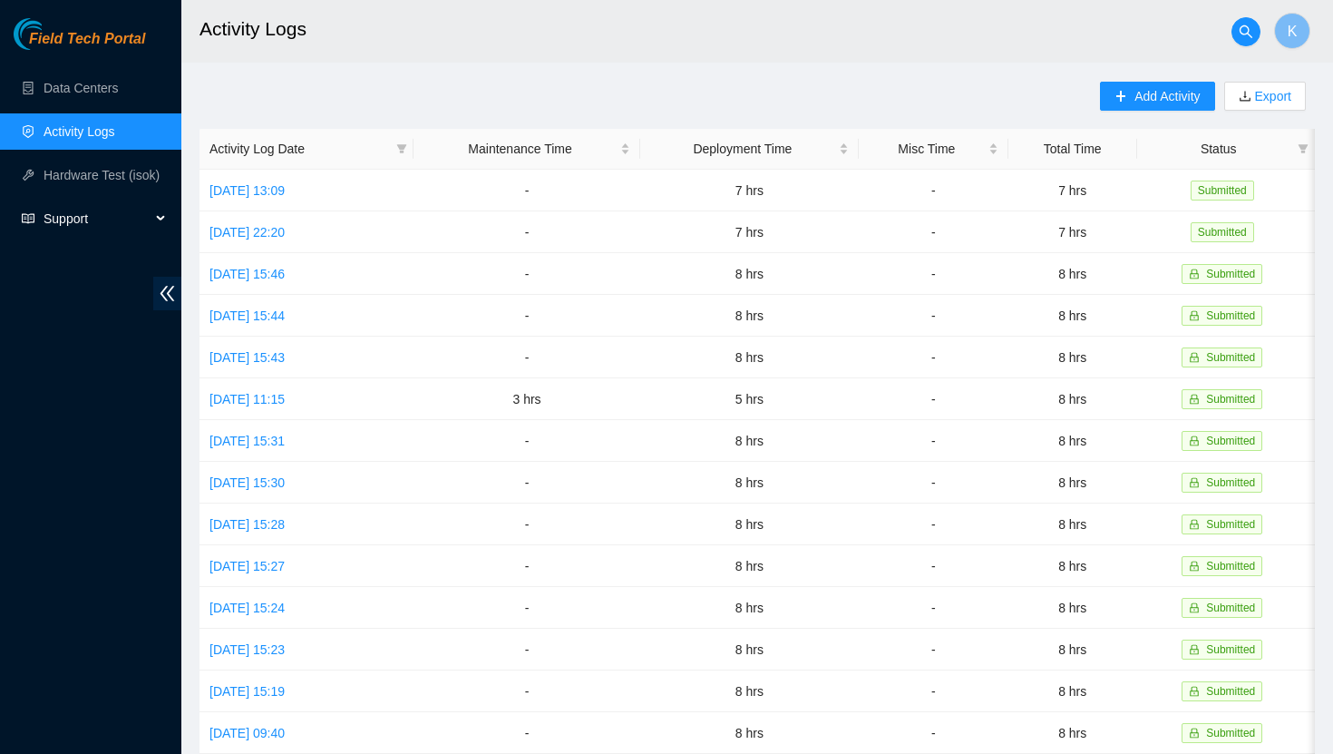
click at [157, 221] on div "Support" at bounding box center [90, 218] width 181 height 36
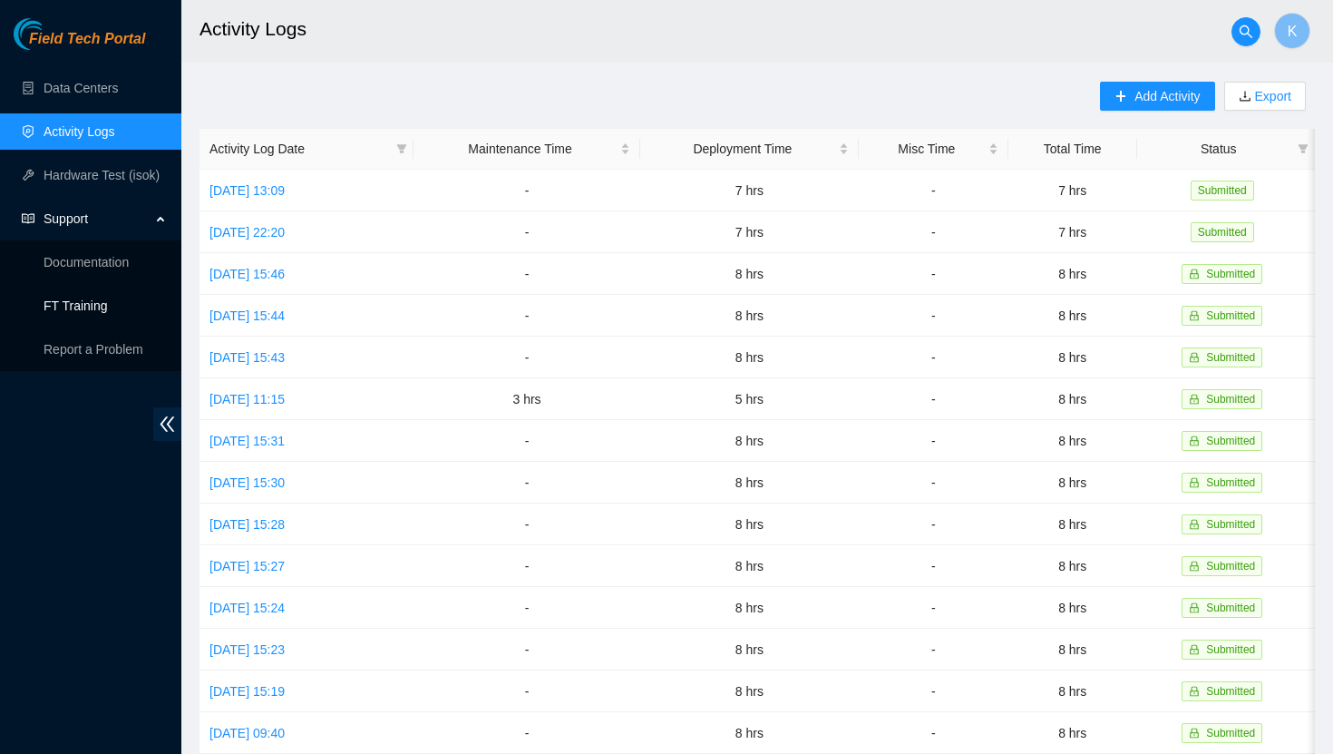
click at [108, 308] on link "FT Training" at bounding box center [76, 305] width 64 height 15
